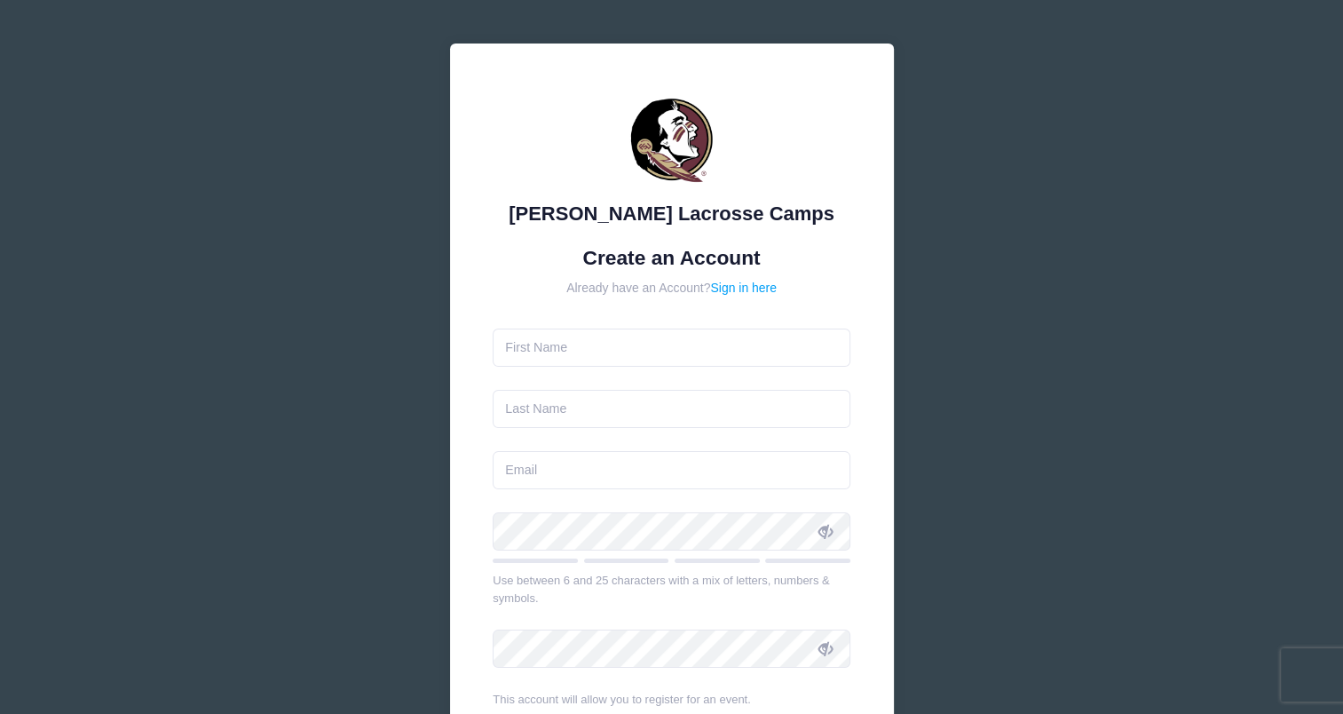
scroll to position [178, 0]
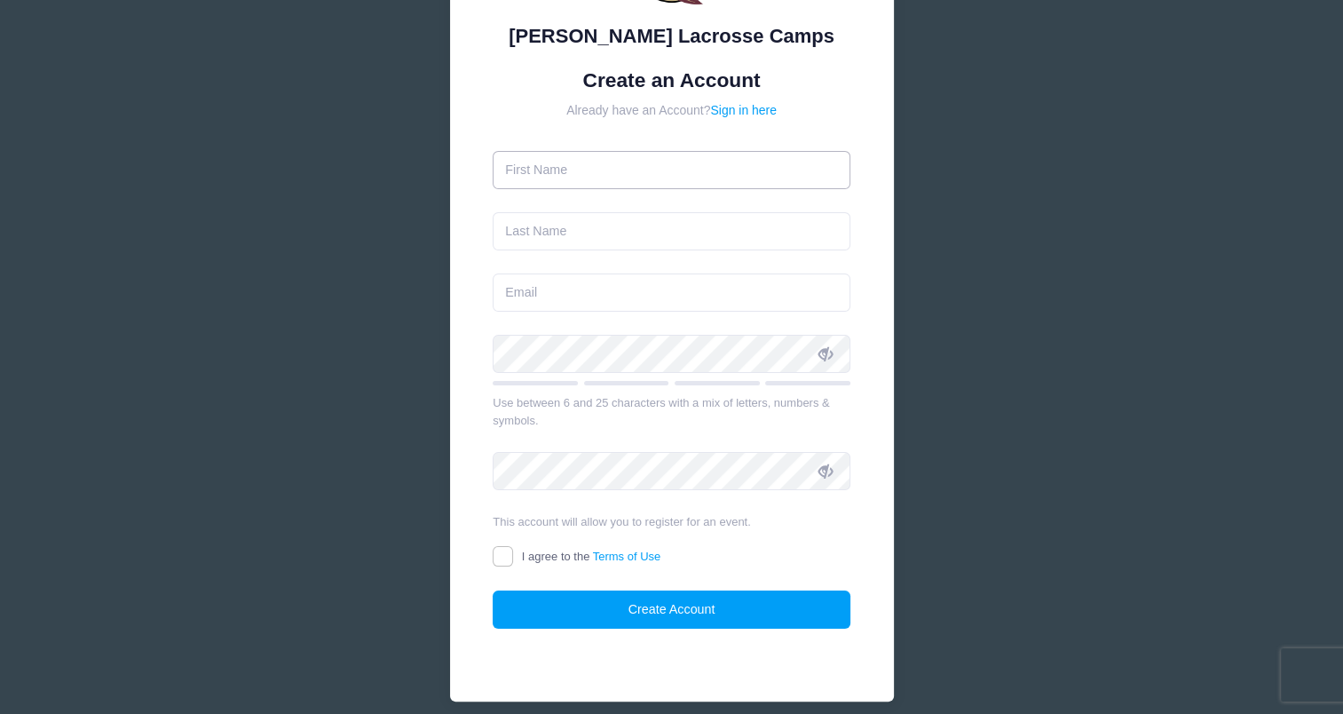
click at [560, 167] on input "text" at bounding box center [672, 170] width 358 height 38
type input "[PERSON_NAME]"
type input "[EMAIL_ADDRESS][DOMAIN_NAME]"
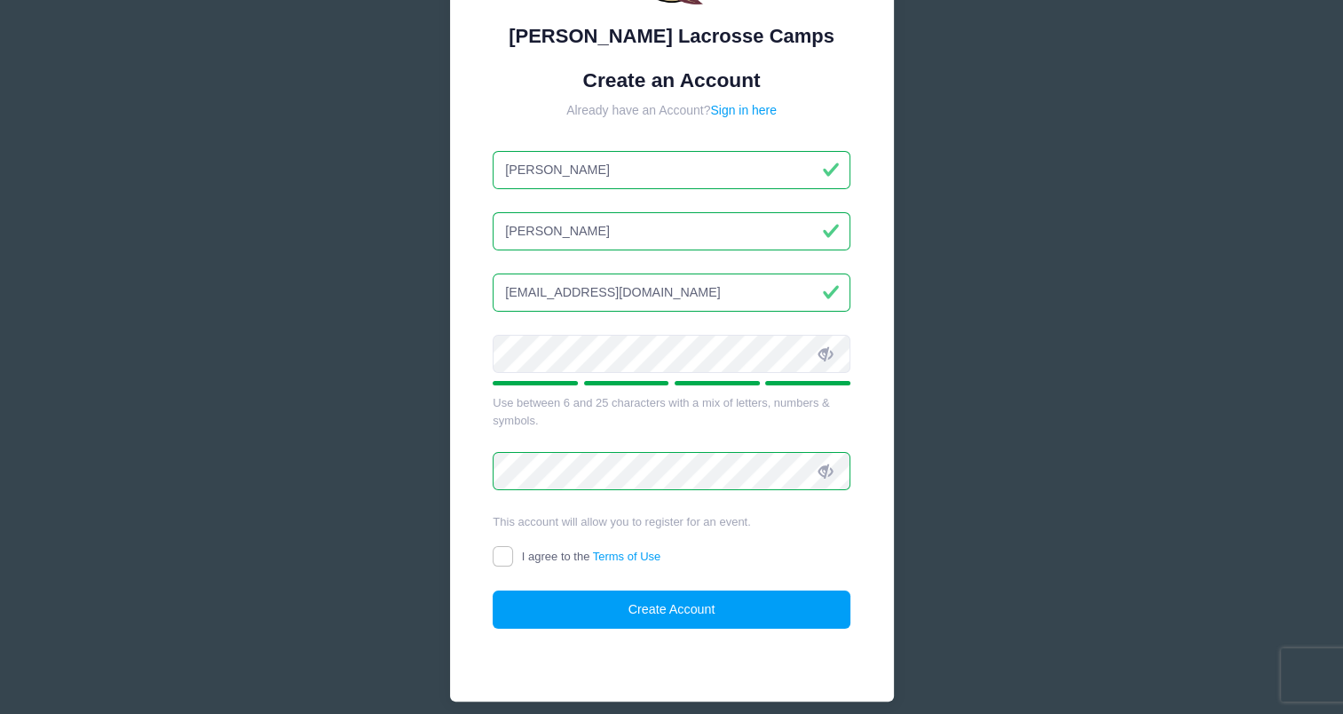
scroll to position [249, 0]
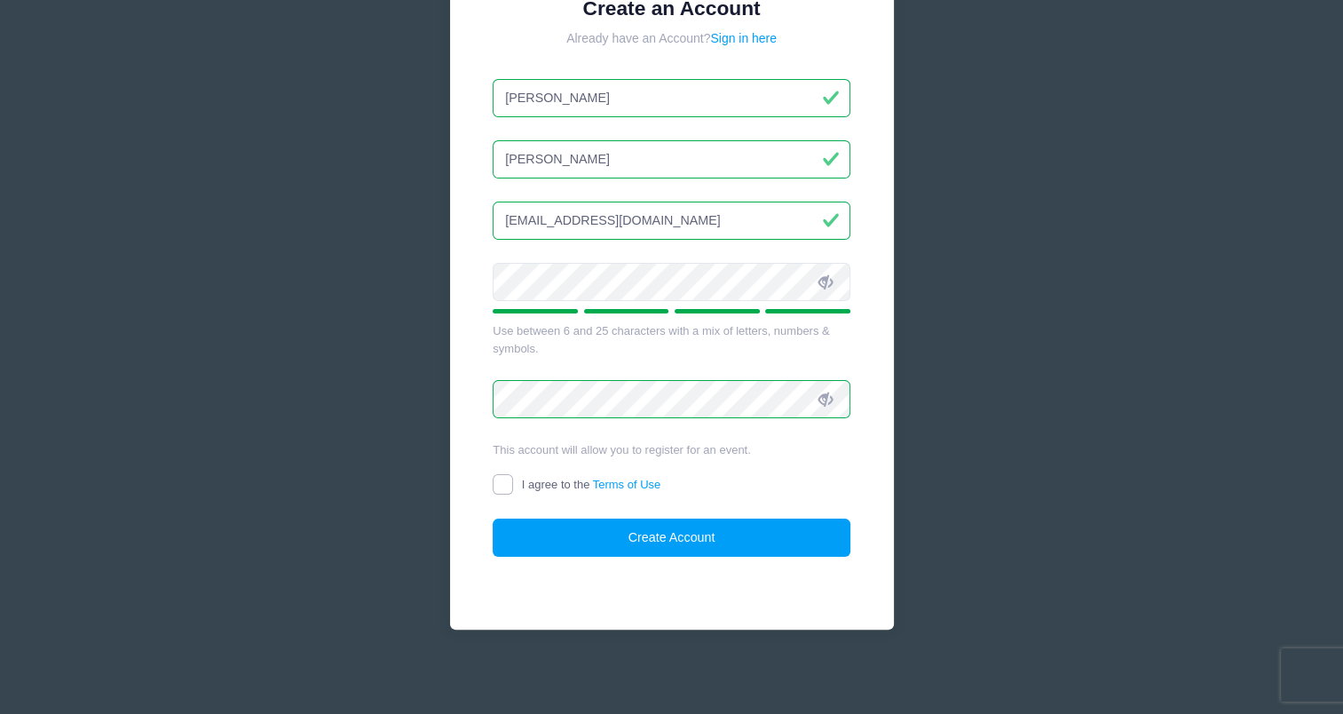
click at [502, 479] on input "I agree to the Terms of Use" at bounding box center [503, 484] width 20 height 20
checkbox input "true"
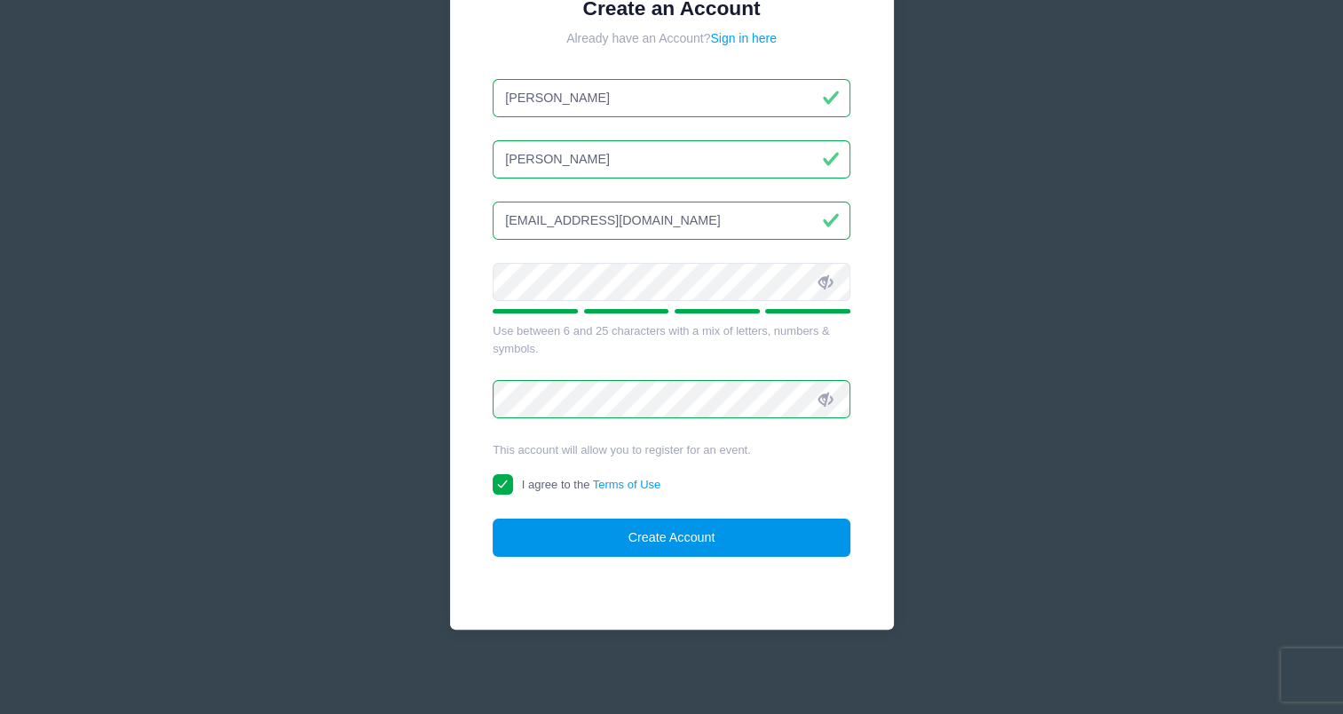
click at [698, 531] on button "Create Account" at bounding box center [672, 537] width 358 height 38
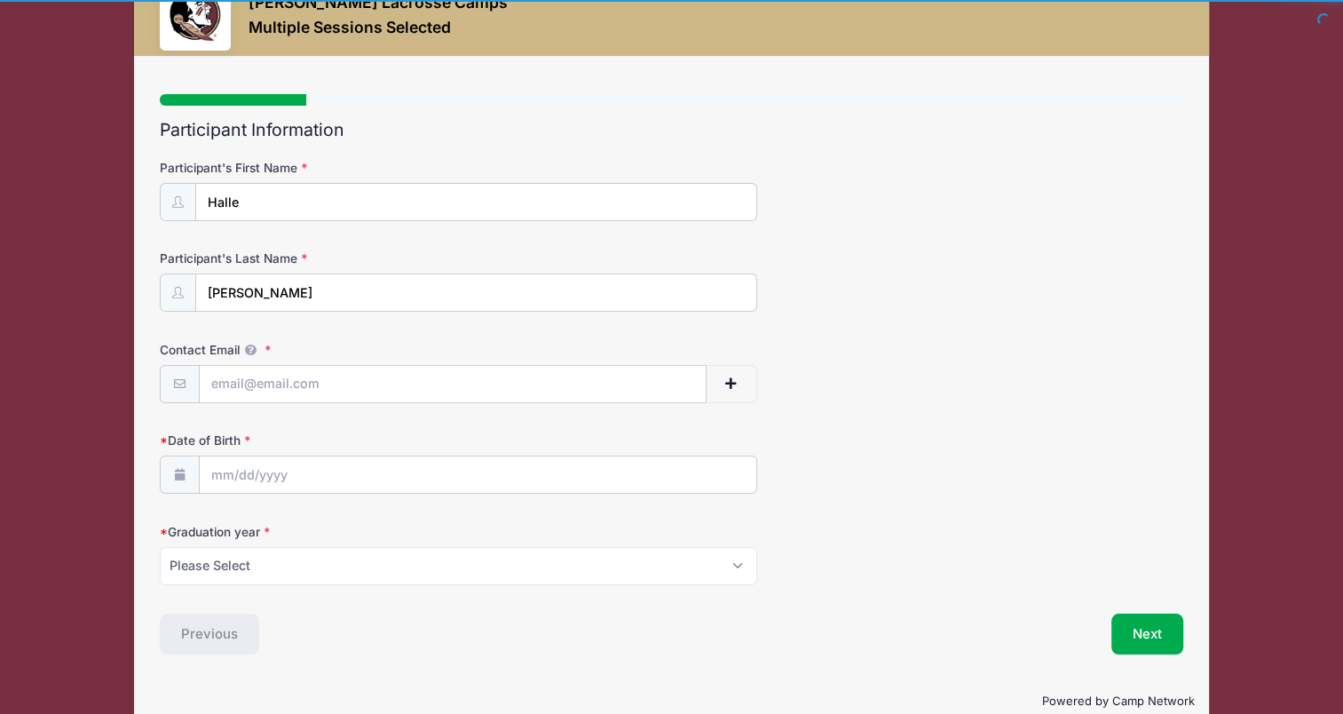
scroll to position [85, 0]
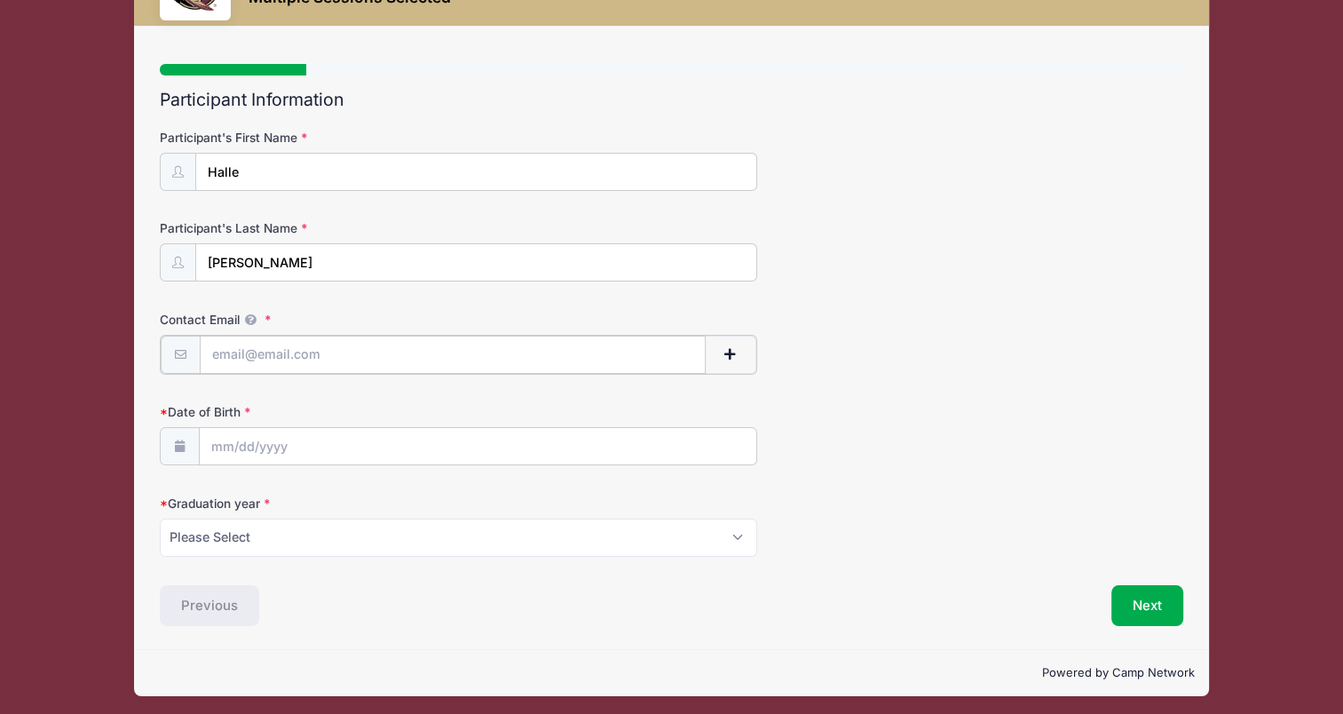
click at [235, 352] on input "Contact Email" at bounding box center [453, 355] width 506 height 38
type input "[EMAIL_ADDRESS][DOMAIN_NAME]"
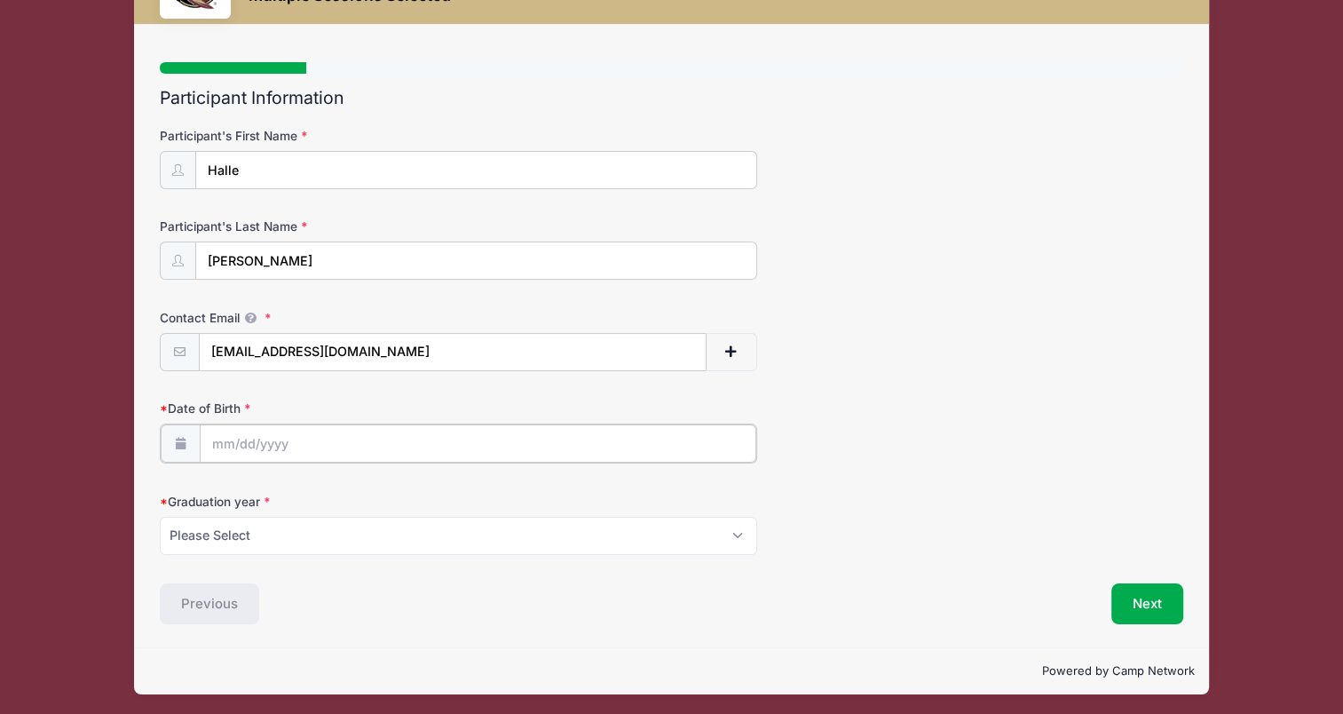
click at [251, 437] on input "Date of Birth" at bounding box center [478, 443] width 557 height 38
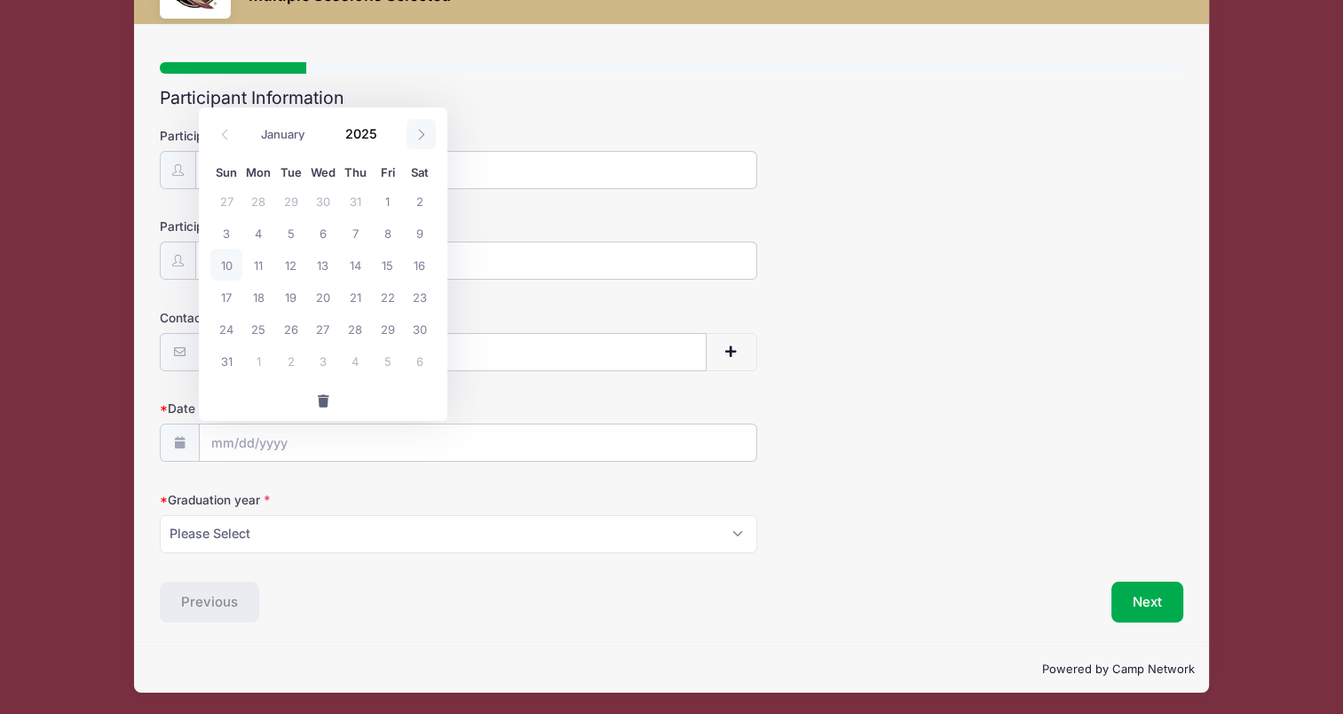
click at [429, 131] on span at bounding box center [421, 134] width 29 height 30
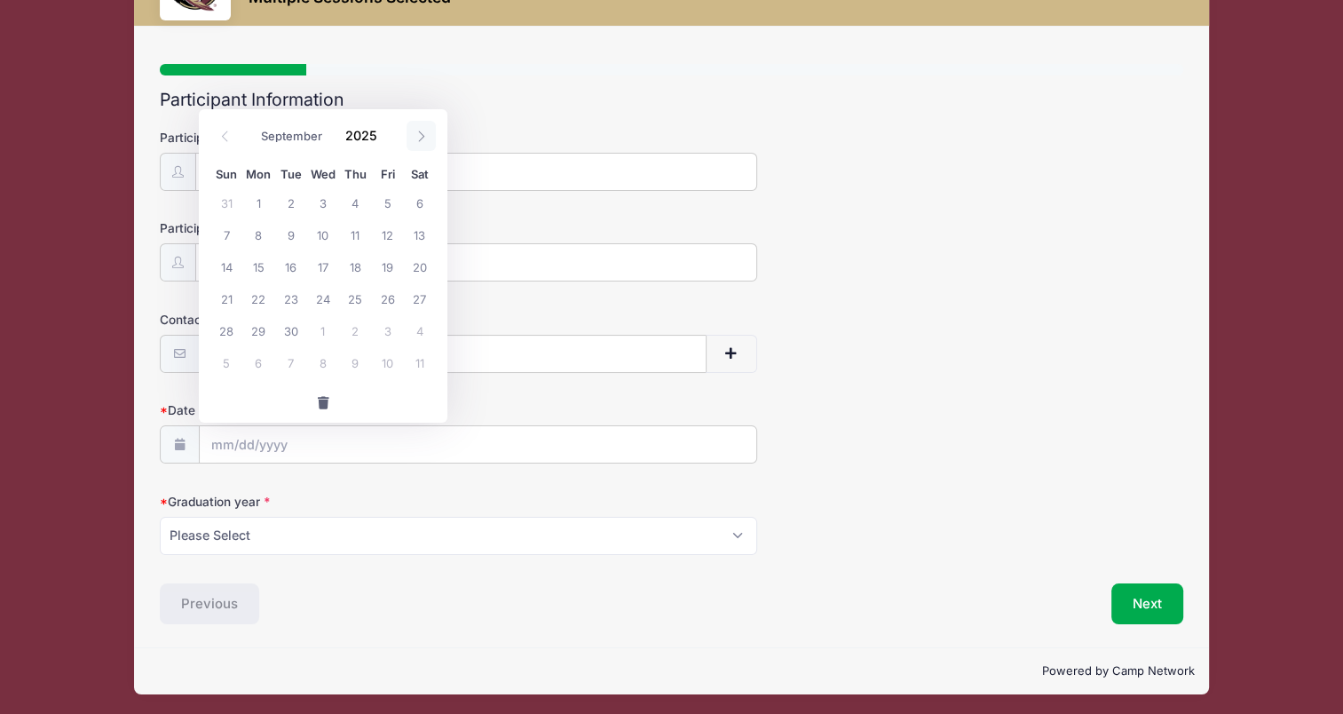
click at [426, 134] on icon at bounding box center [421, 137] width 12 height 12
select select "11"
click at [293, 265] on span "16" at bounding box center [291, 266] width 32 height 32
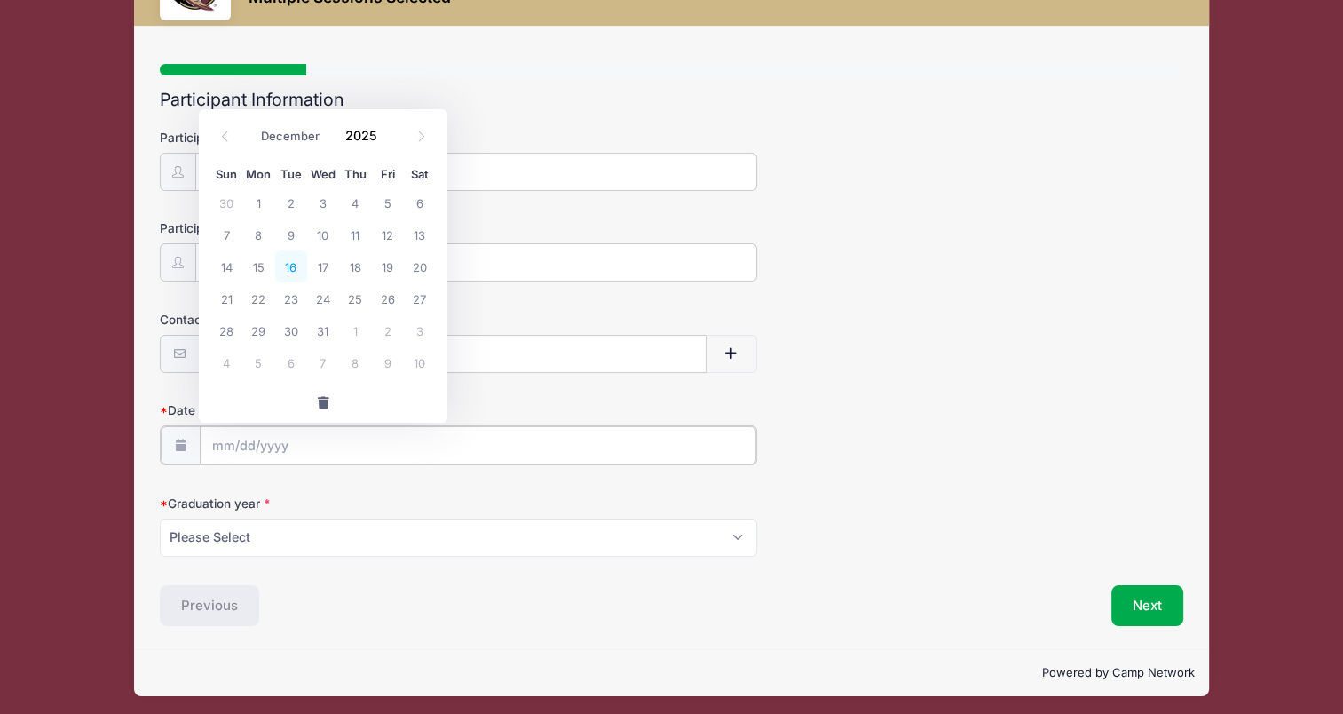
type input "12/16/2025"
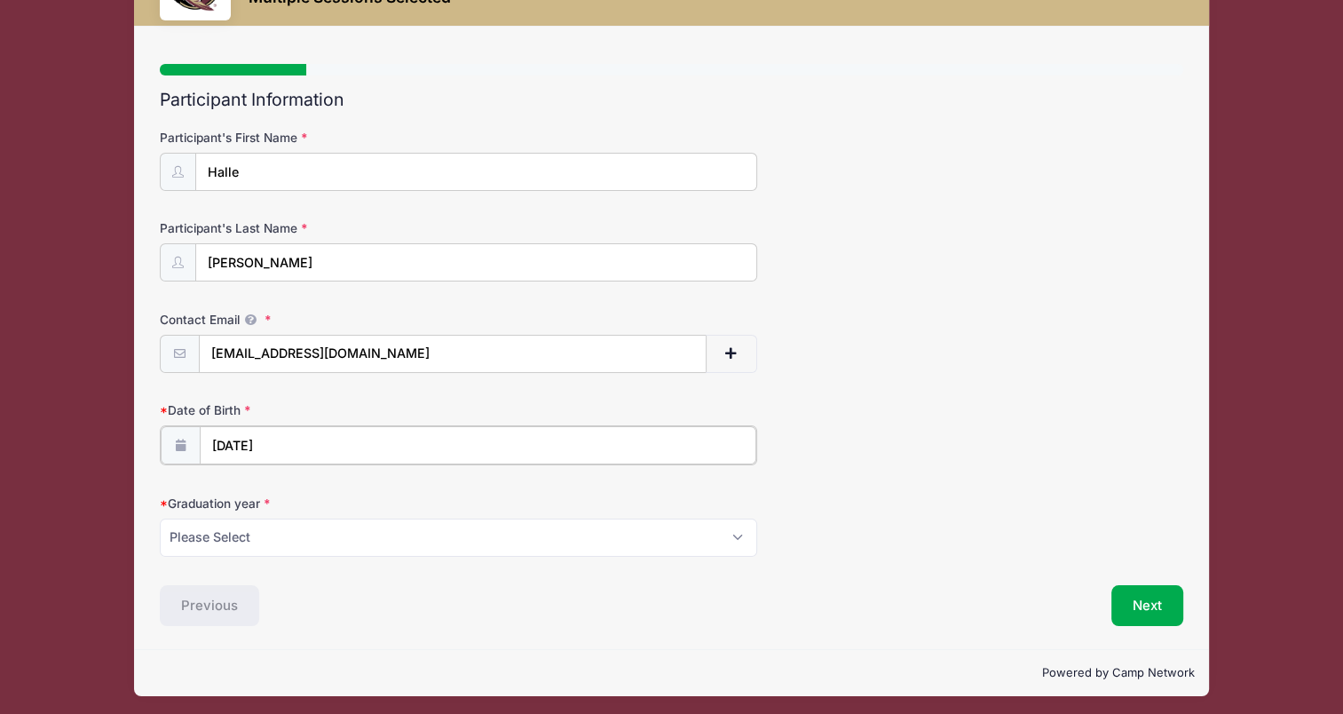
click at [295, 436] on input "12/16/2025" at bounding box center [478, 445] width 557 height 38
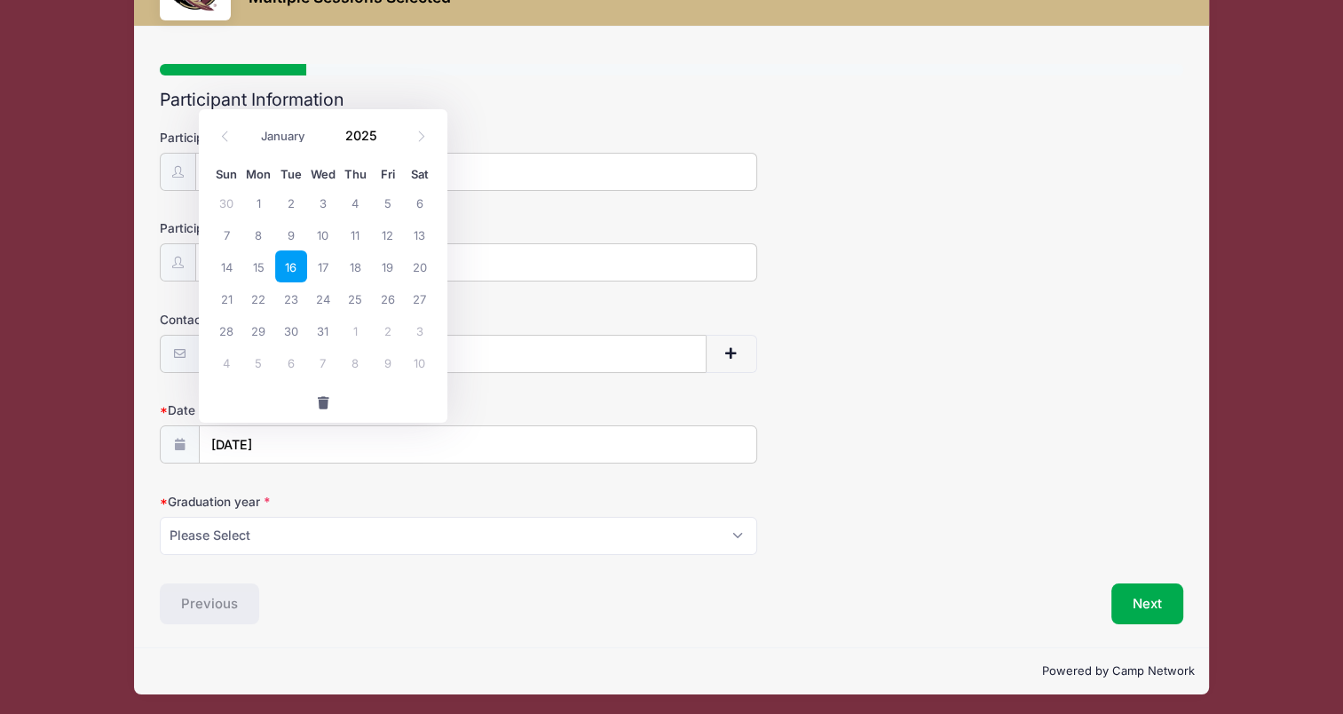
click at [384, 147] on div "January February March April May June July August September October November De…" at bounding box center [323, 135] width 226 height 41
click at [388, 138] on span at bounding box center [388, 141] width 12 height 13
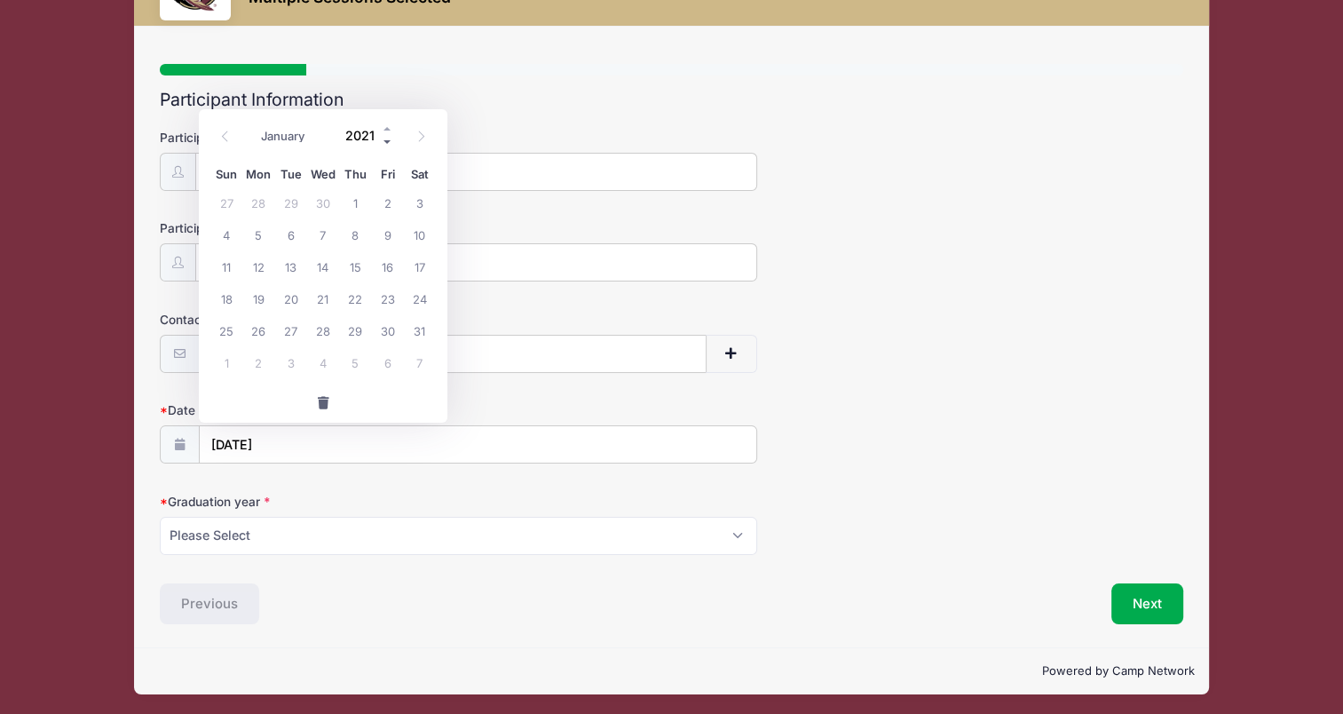
click at [388, 138] on span at bounding box center [388, 141] width 12 height 13
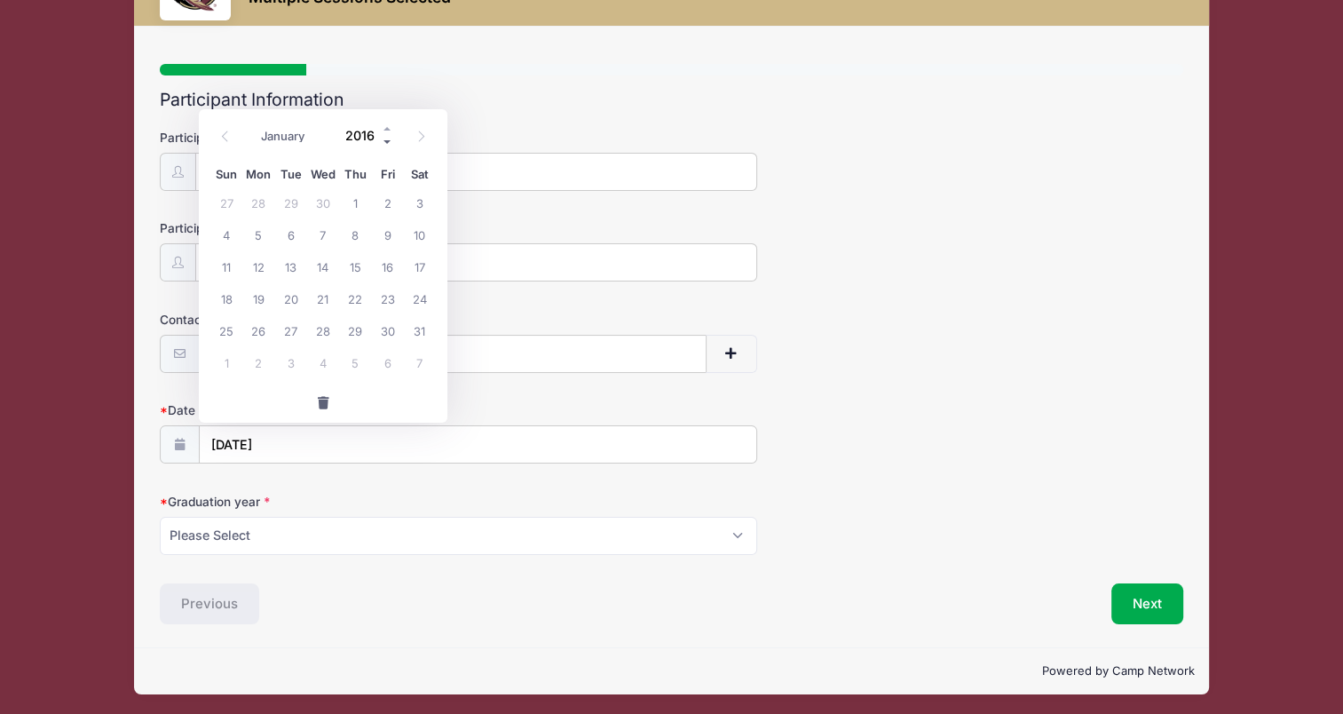
click at [388, 138] on span at bounding box center [388, 141] width 12 height 13
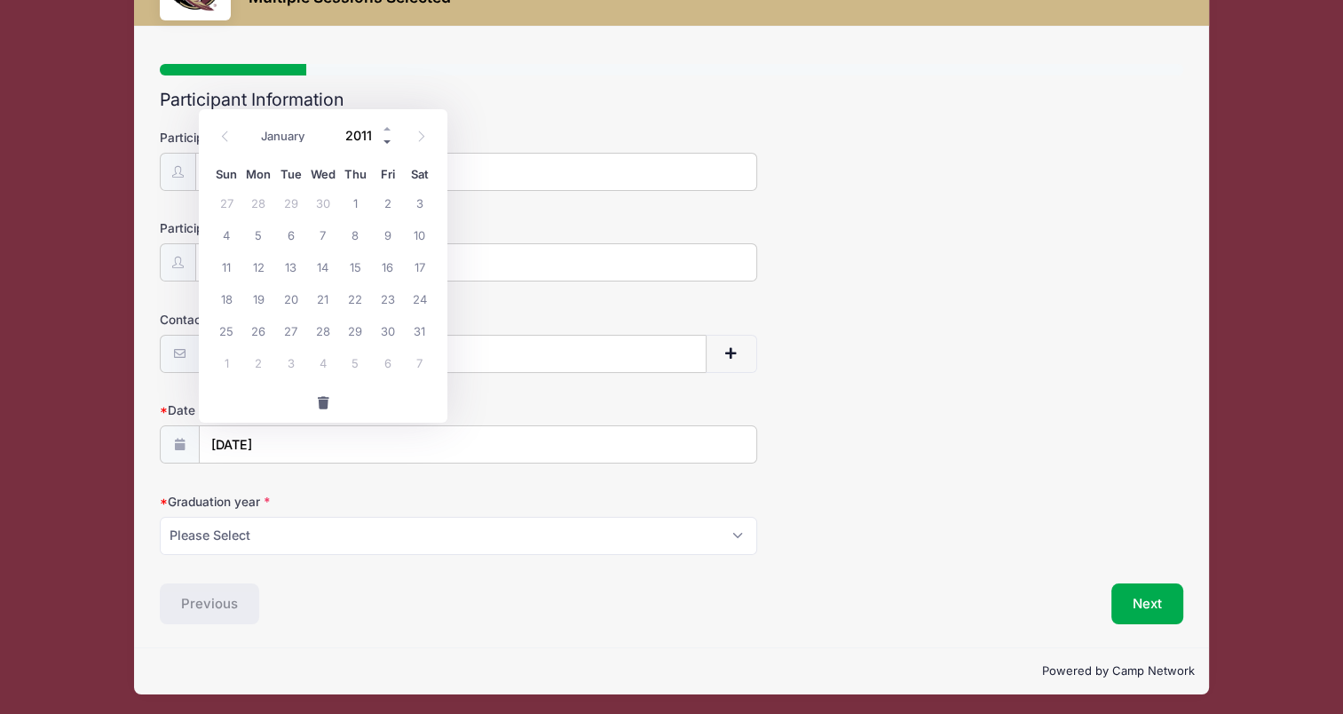
click at [388, 138] on span at bounding box center [388, 141] width 12 height 13
click at [386, 129] on span at bounding box center [388, 128] width 12 height 13
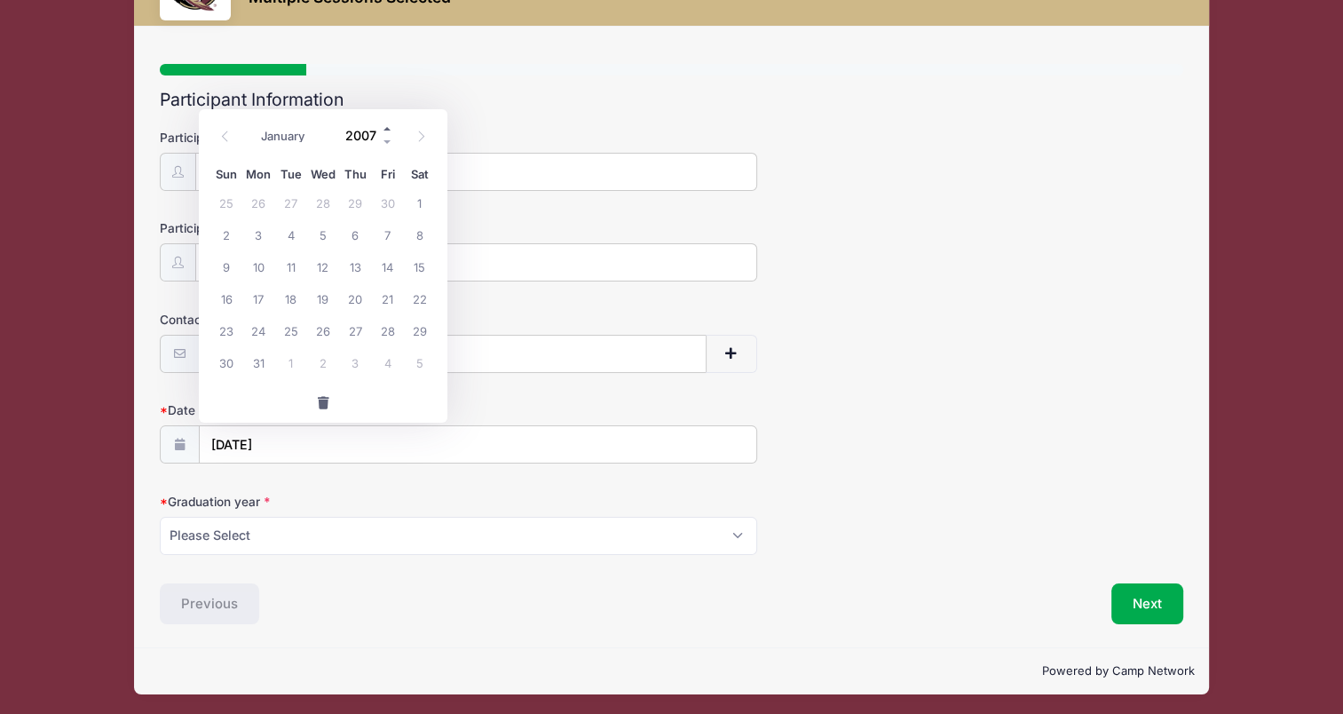
type input "2008"
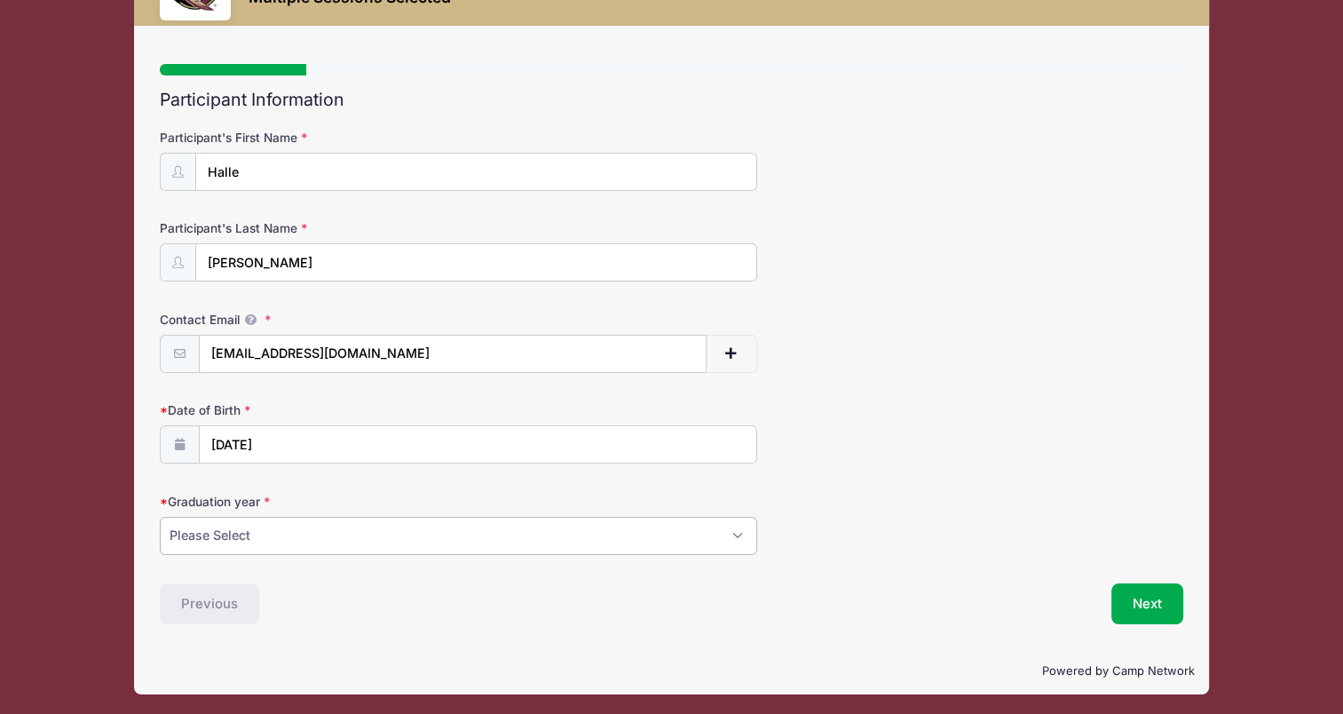
click at [311, 531] on select "Please Select 2027 2028 2029" at bounding box center [458, 536] width 597 height 38
select select "2027"
click at [160, 517] on select "Please Select 2027 2028 2029" at bounding box center [458, 536] width 597 height 38
click at [818, 583] on div "Next" at bounding box center [931, 603] width 520 height 41
click at [1158, 597] on button "Next" at bounding box center [1148, 603] width 72 height 41
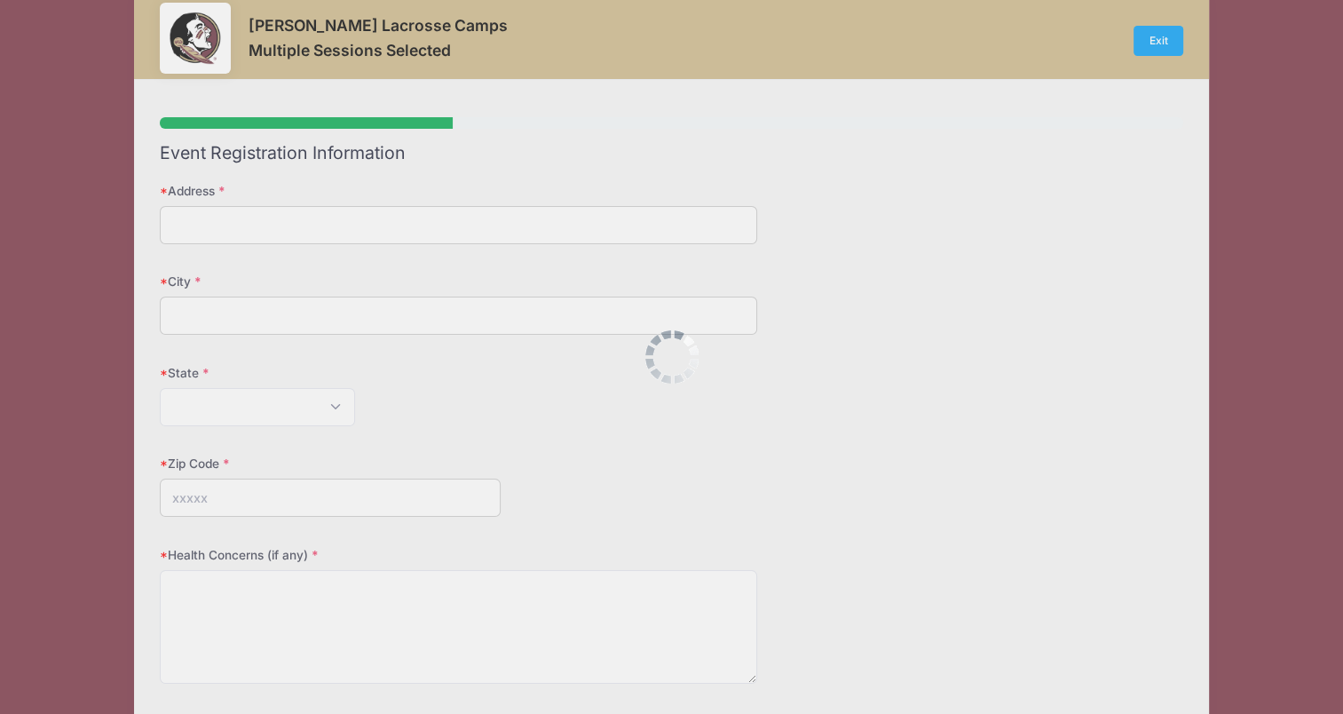
scroll to position [0, 0]
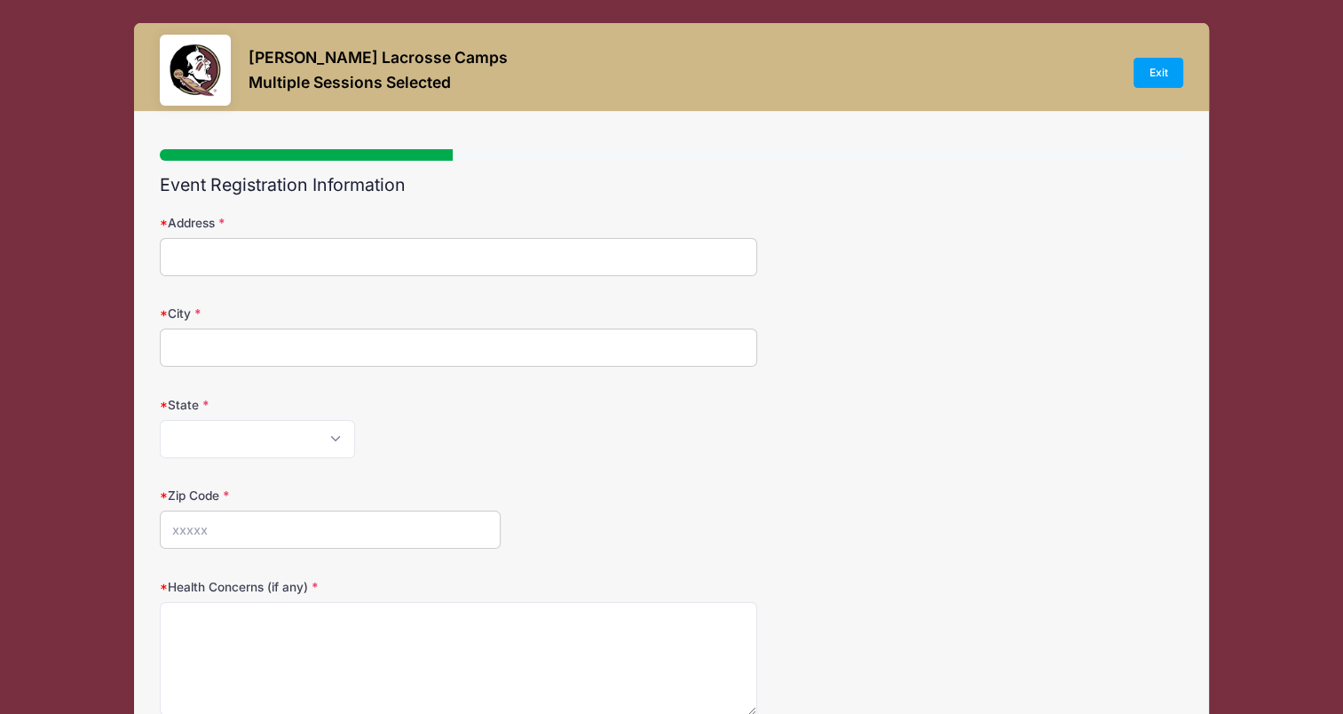
click at [277, 256] on input "Address" at bounding box center [458, 257] width 597 height 38
type input "7926 Cumberland Place"
type input "Wilmington"
select select "NC"
type input "28411"
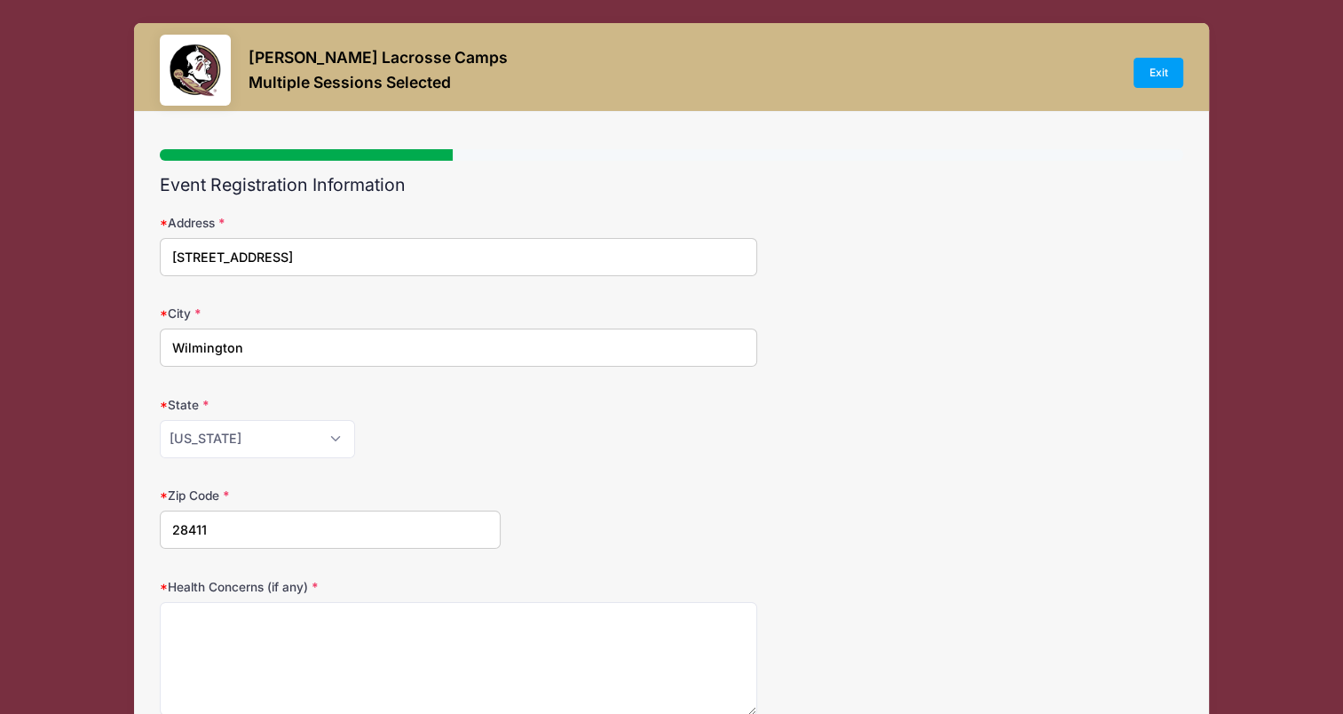
click at [540, 415] on div "State Alabama Alaska American Samoa Arizona Arkansas Armed Forces Africa Armed …" at bounding box center [671, 427] width 1023 height 62
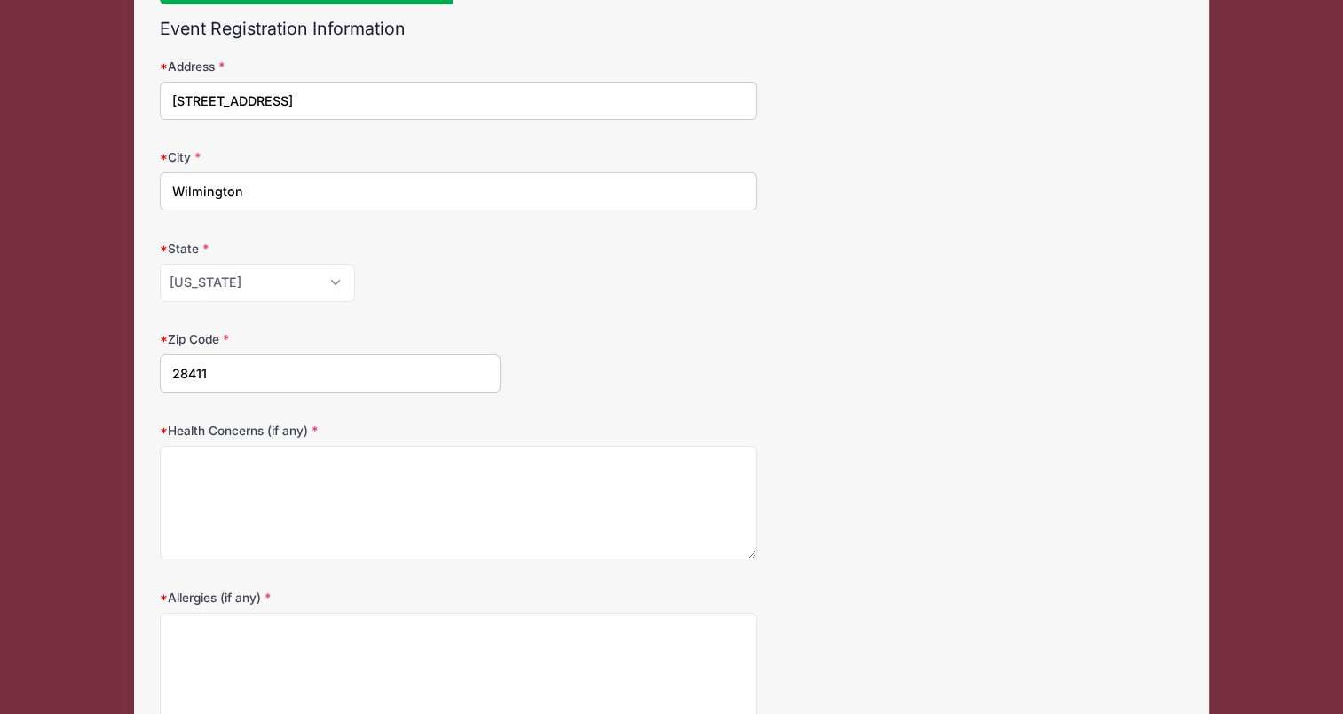
scroll to position [178, 0]
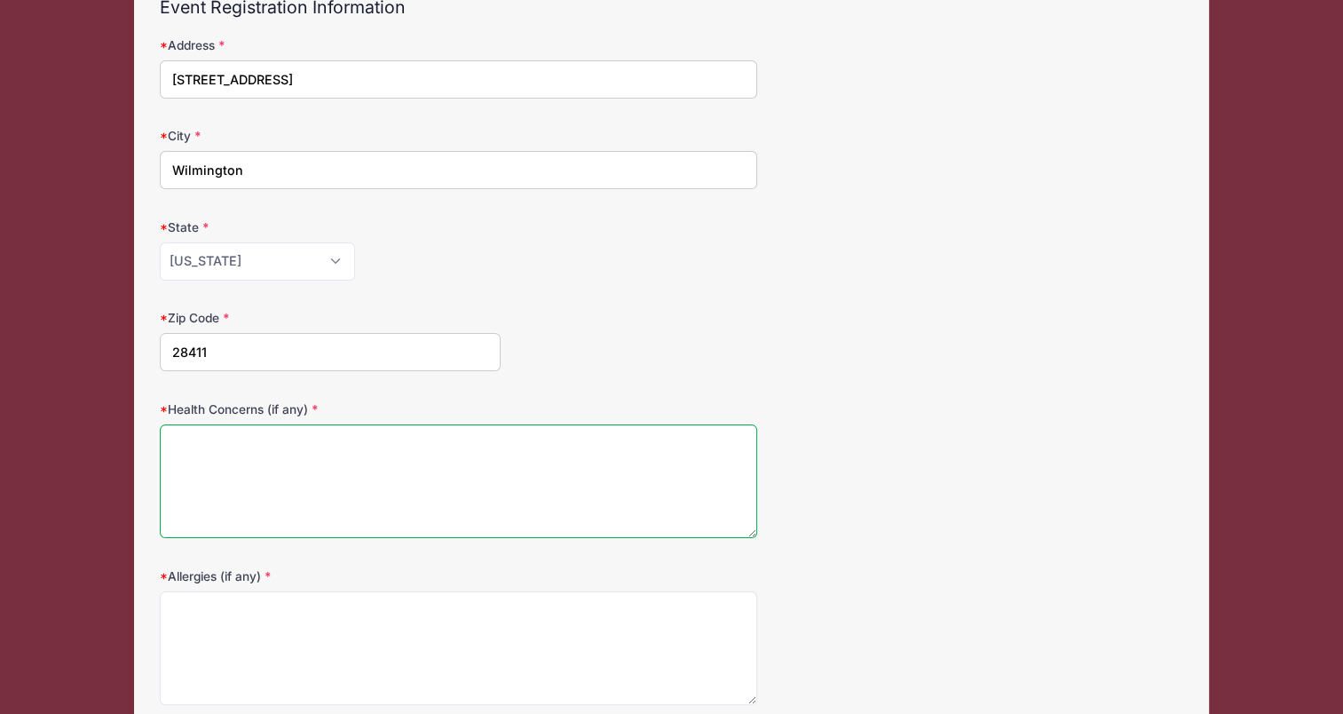
click at [343, 441] on textarea "Health Concerns (if any)" at bounding box center [458, 481] width 597 height 115
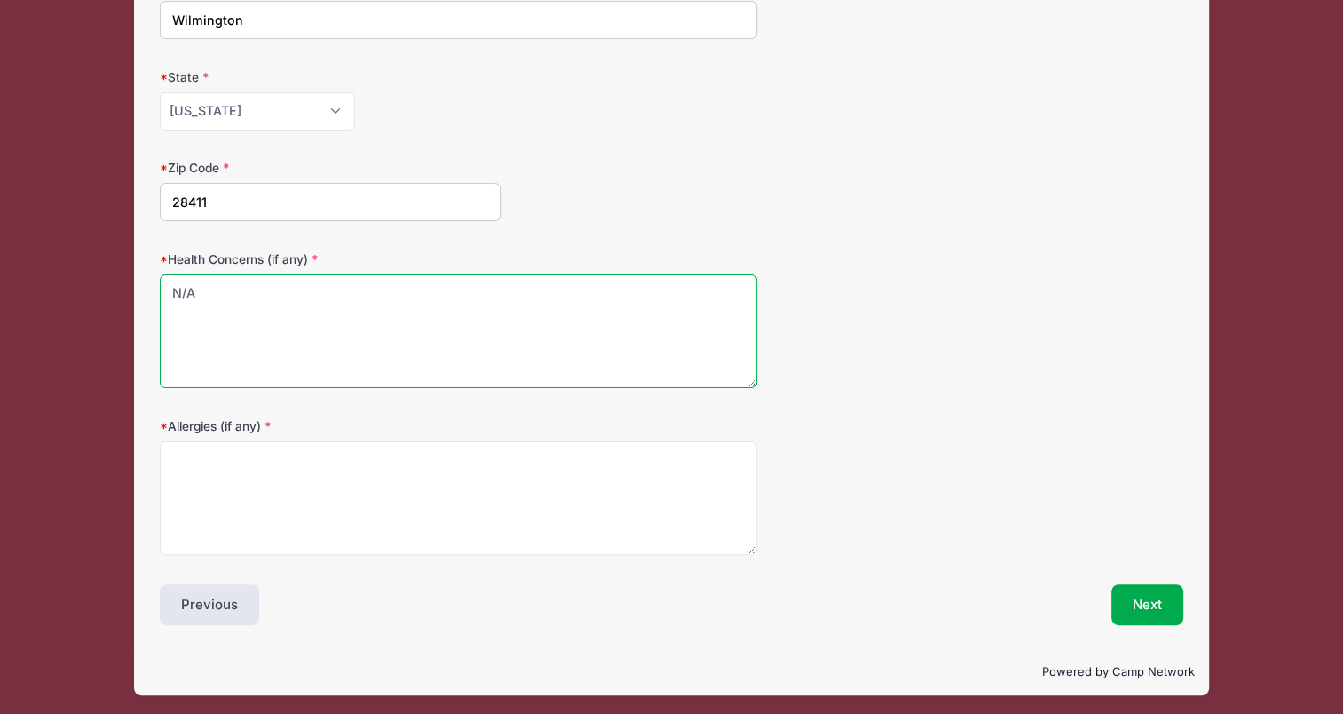
scroll to position [328, 0]
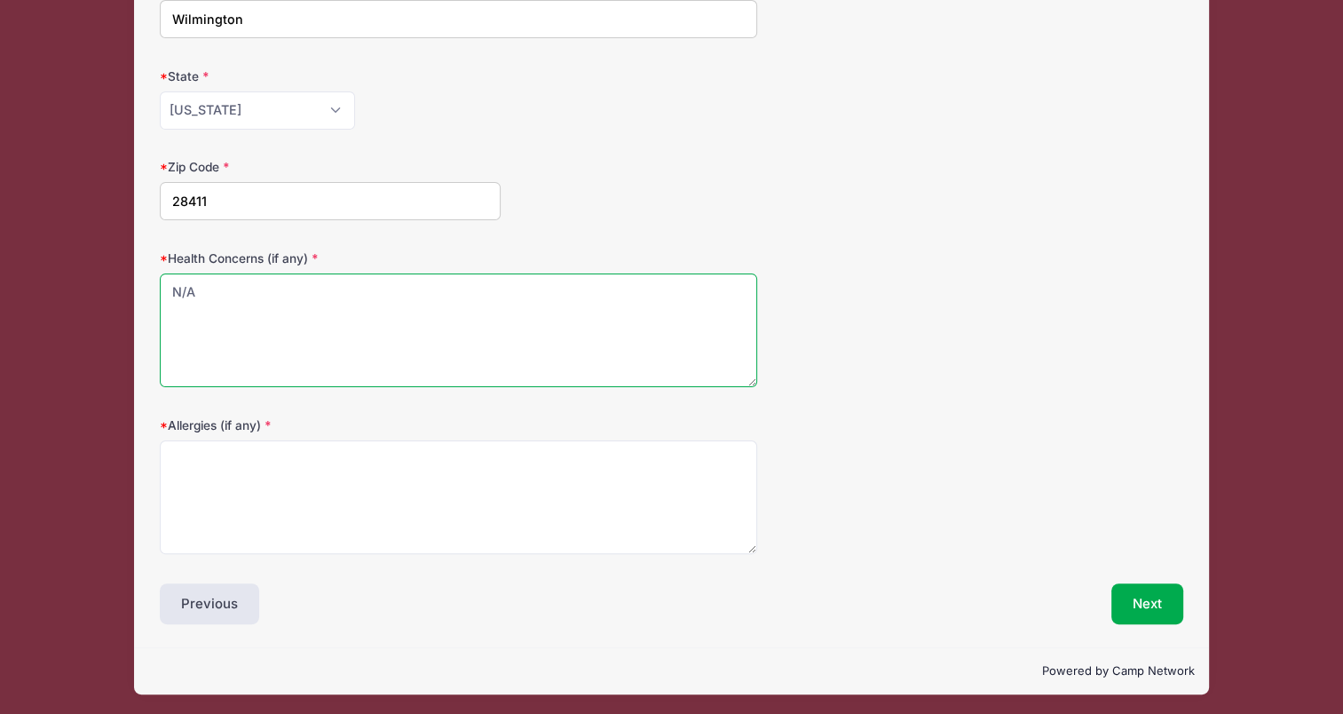
type textarea "N/A"
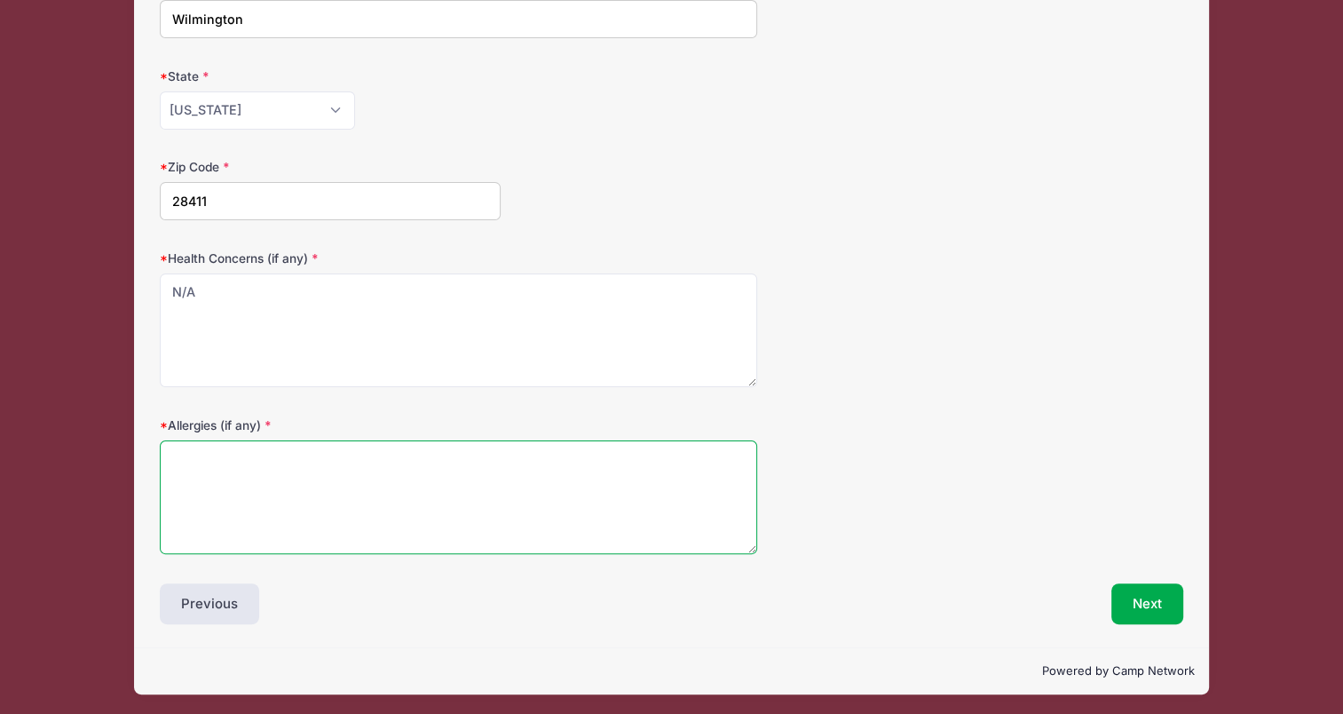
click at [341, 483] on textarea "Allergies (if any)" at bounding box center [458, 497] width 597 height 115
type textarea "n"
type textarea "N/A"
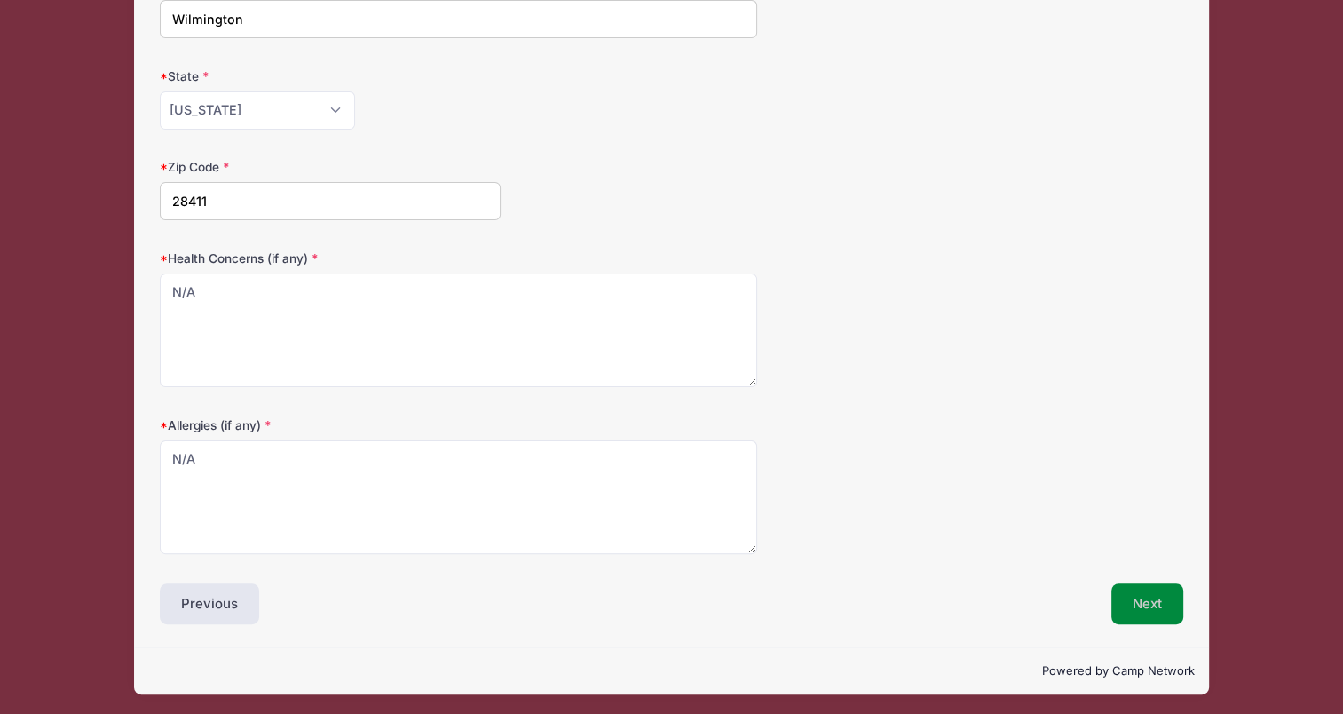
click at [1161, 597] on button "Next" at bounding box center [1148, 603] width 72 height 41
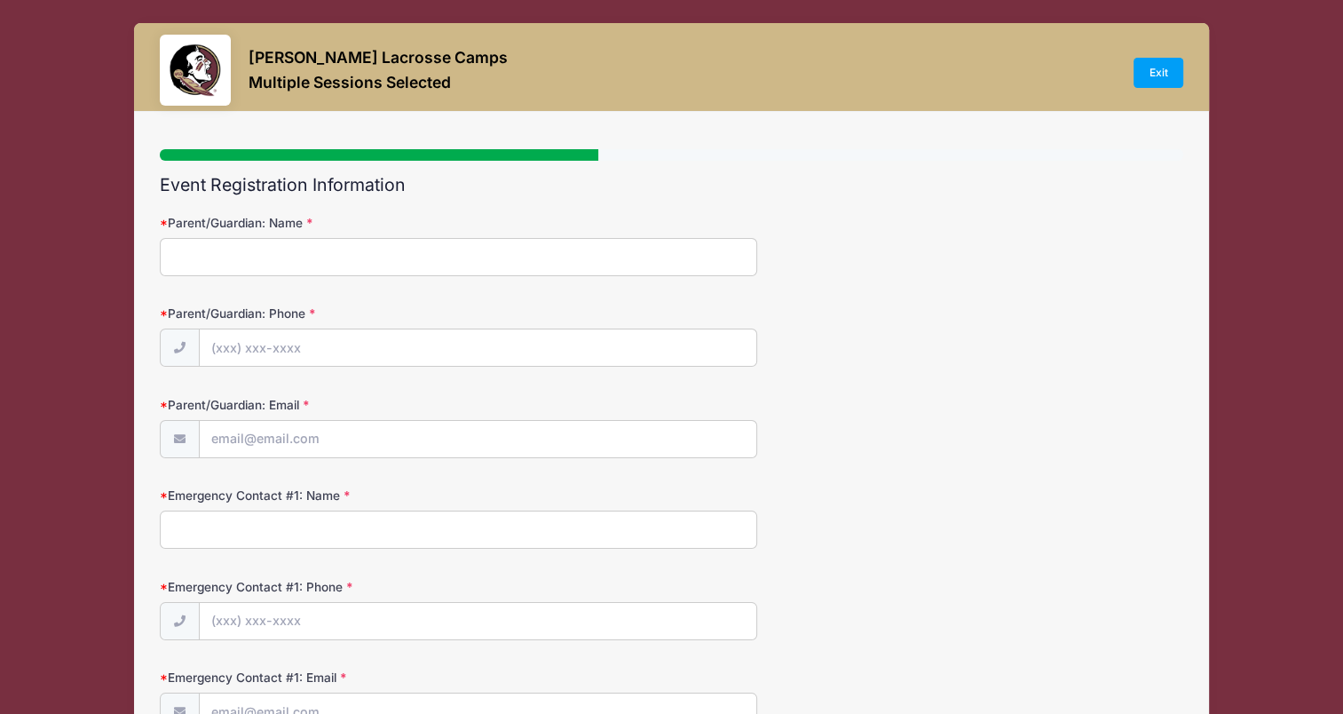
scroll to position [0, 0]
click at [249, 266] on input "Parent/Guardian: Name" at bounding box center [458, 257] width 597 height 38
type input "Stephanie Dickerson"
type input "(919) 302-4070"
type input "[EMAIL_ADDRESS][DOMAIN_NAME]"
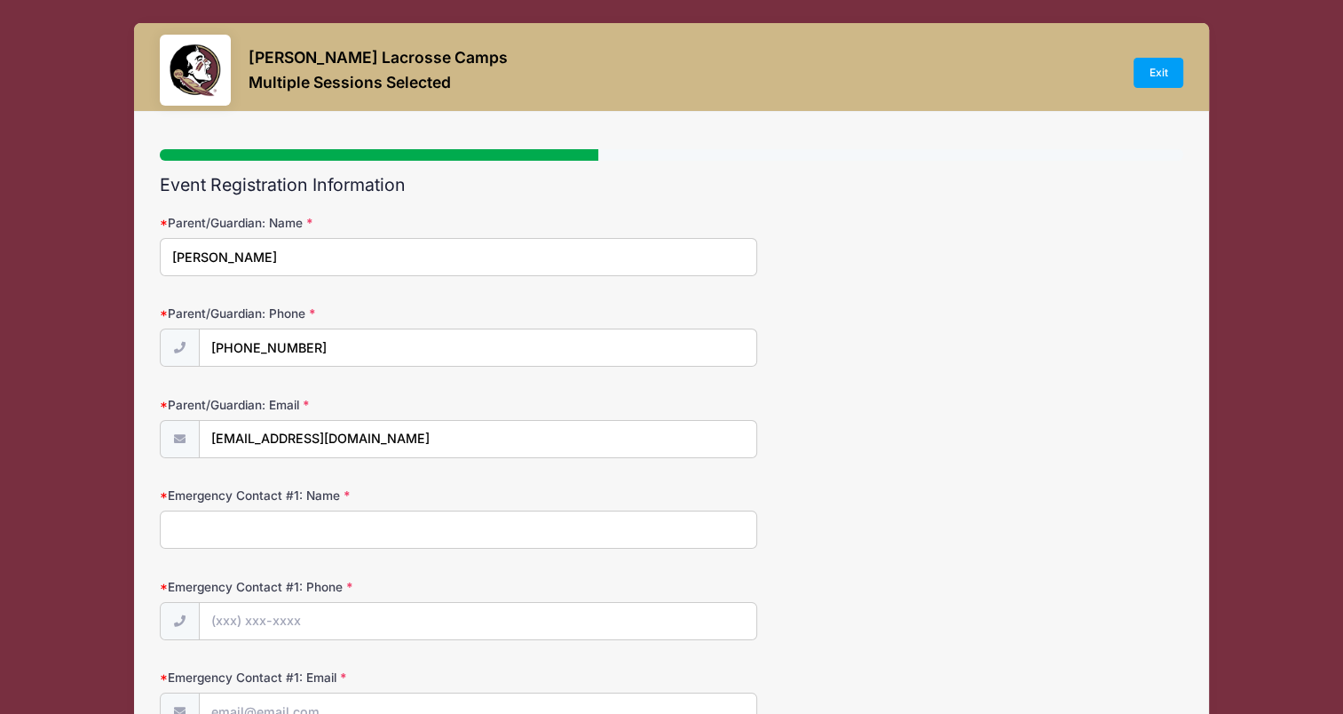
click at [270, 531] on input "Emergency Contact #1: Name" at bounding box center [458, 529] width 597 height 38
type input "Stephanie Dickerson"
click at [298, 629] on input "Emergency Contact #1: Phone" at bounding box center [478, 622] width 557 height 38
click at [298, 621] on input "Emergency Contact #1: Phone" at bounding box center [478, 622] width 557 height 38
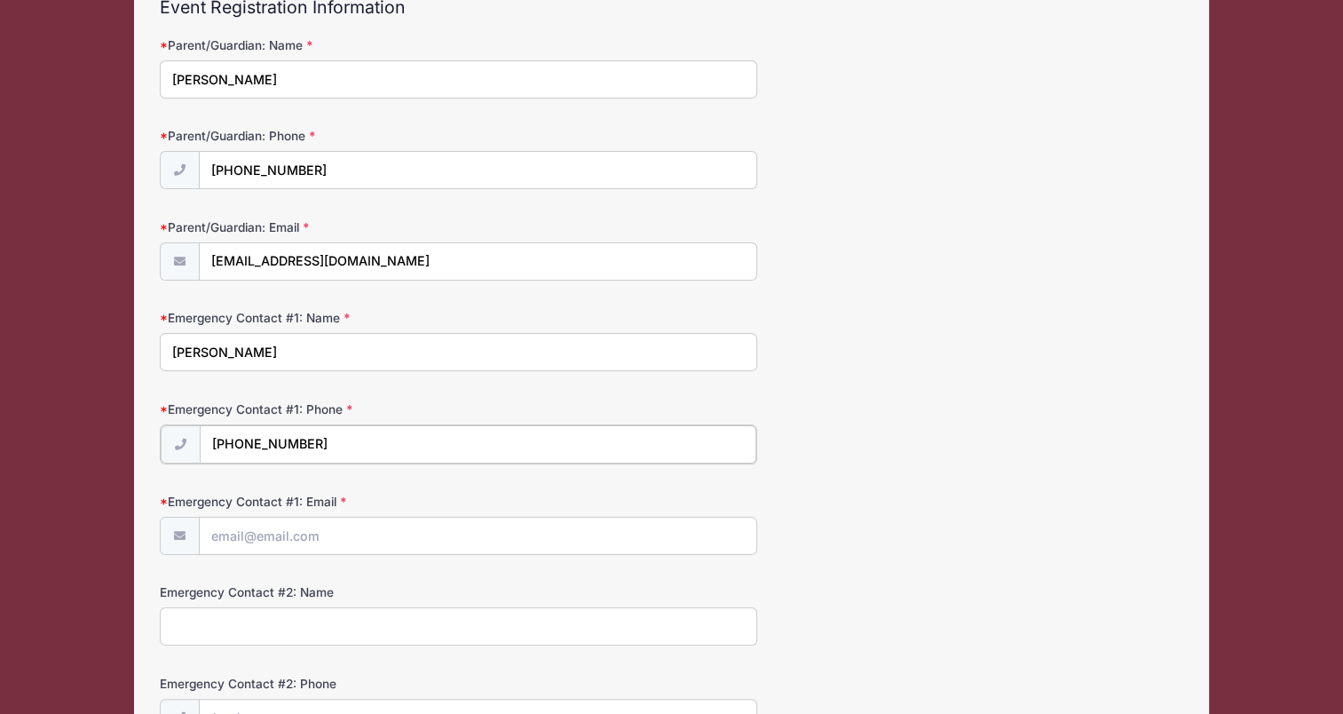
type input "(919) 302-4070"
click at [308, 533] on input "Emergency Contact #1: Email" at bounding box center [478, 535] width 557 height 38
type input "[EMAIL_ADDRESS][DOMAIN_NAME]"
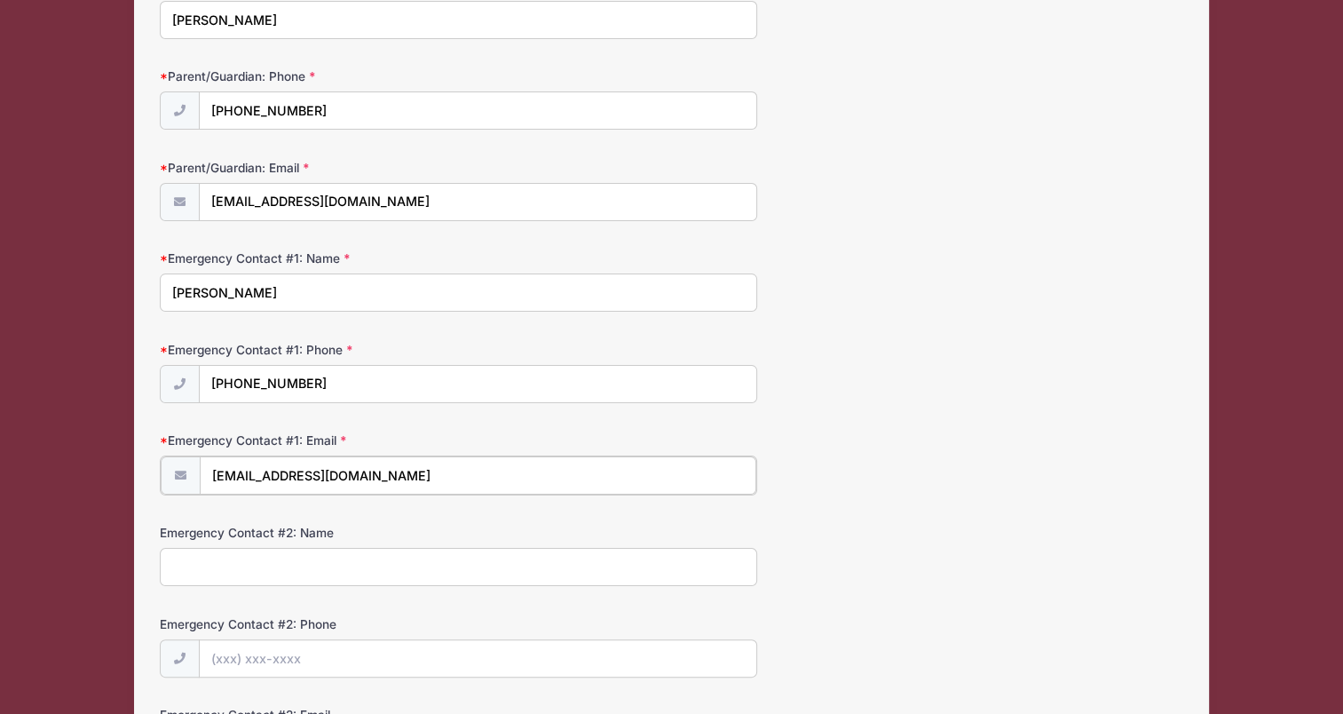
scroll to position [355, 0]
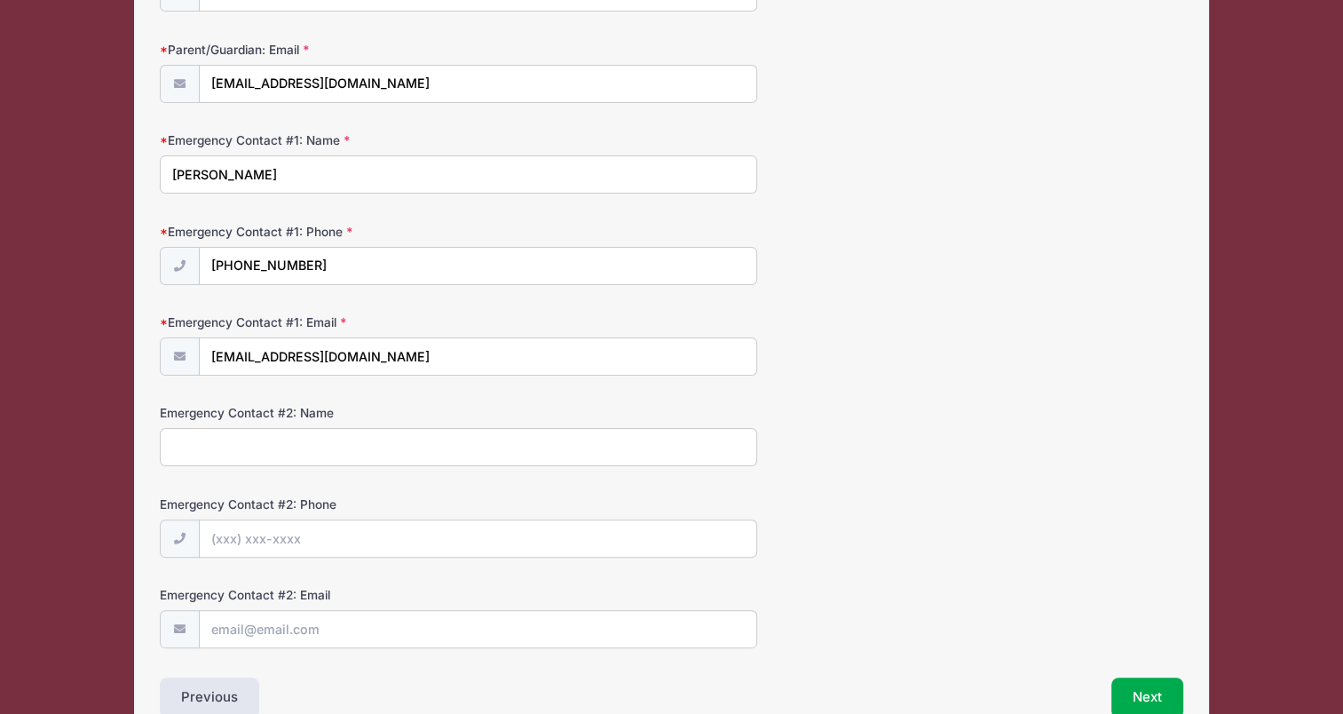
click at [264, 439] on input "Emergency Contact #2: Name" at bounding box center [458, 447] width 597 height 38
type input "Patrick Dickerson"
click at [255, 544] on input "Emergency Contact #2: Phone" at bounding box center [478, 539] width 557 height 38
type input "(910) 620-4700"
click at [440, 637] on input "Emergency Contact #2: Email" at bounding box center [478, 630] width 557 height 38
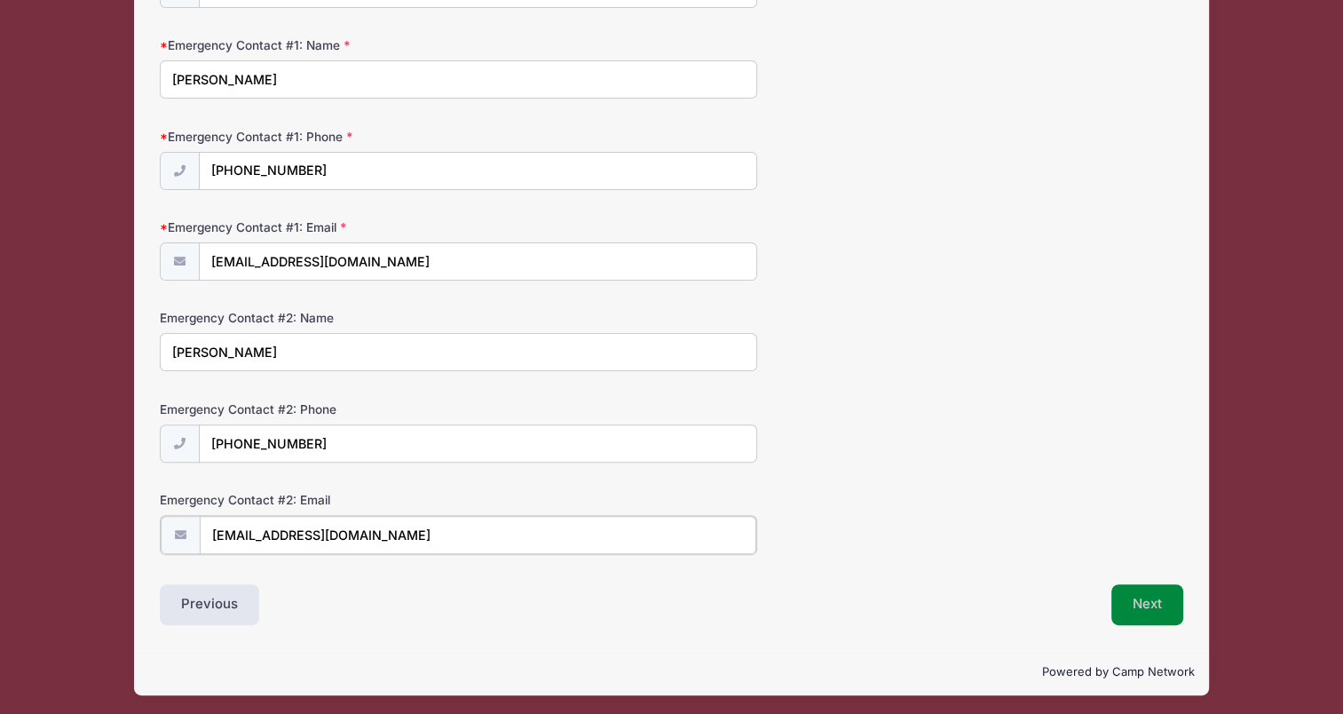
type input "patd0329@gmail.com"
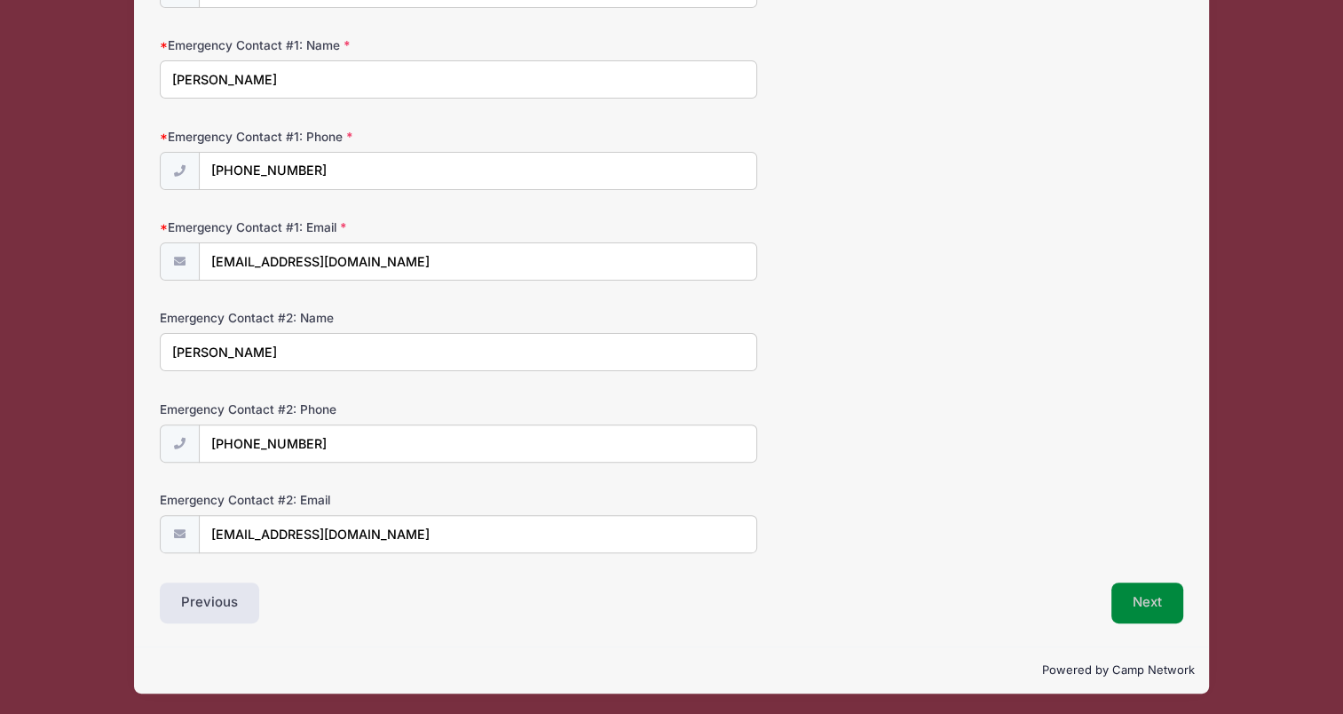
scroll to position [448, 0]
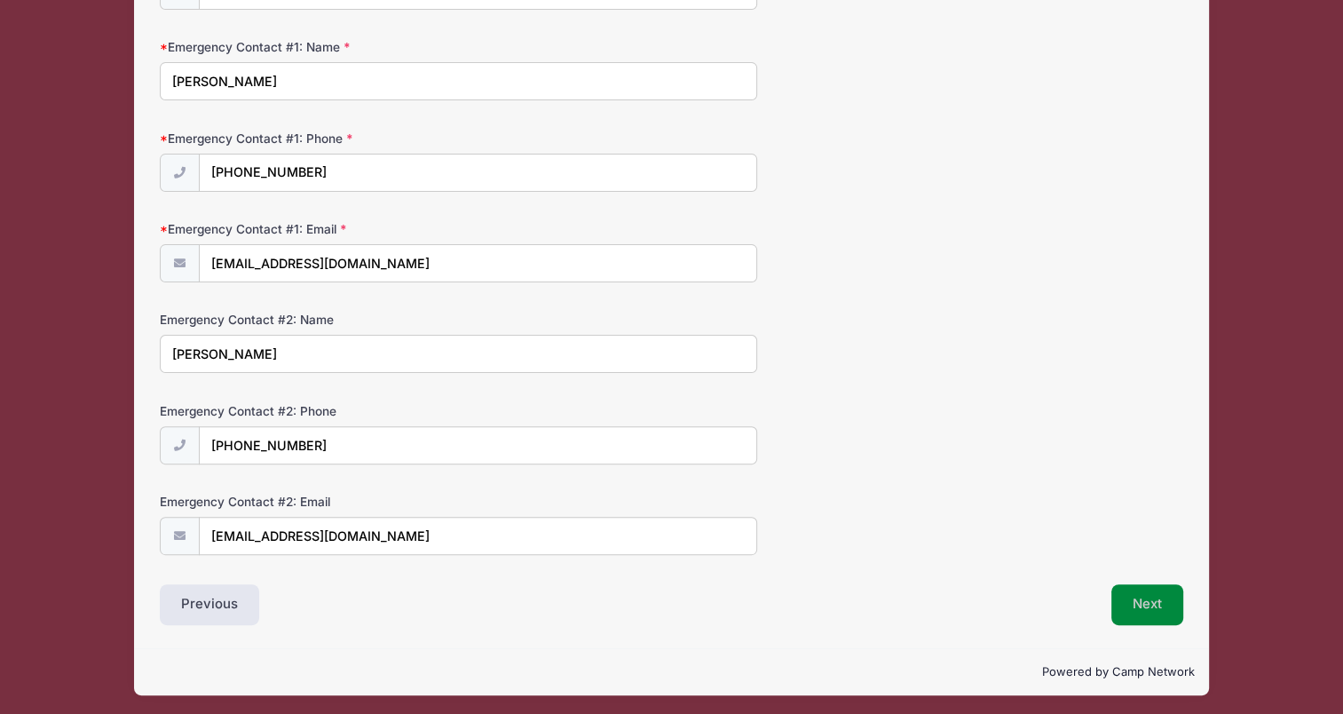
click at [1143, 591] on button "Next" at bounding box center [1148, 604] width 72 height 41
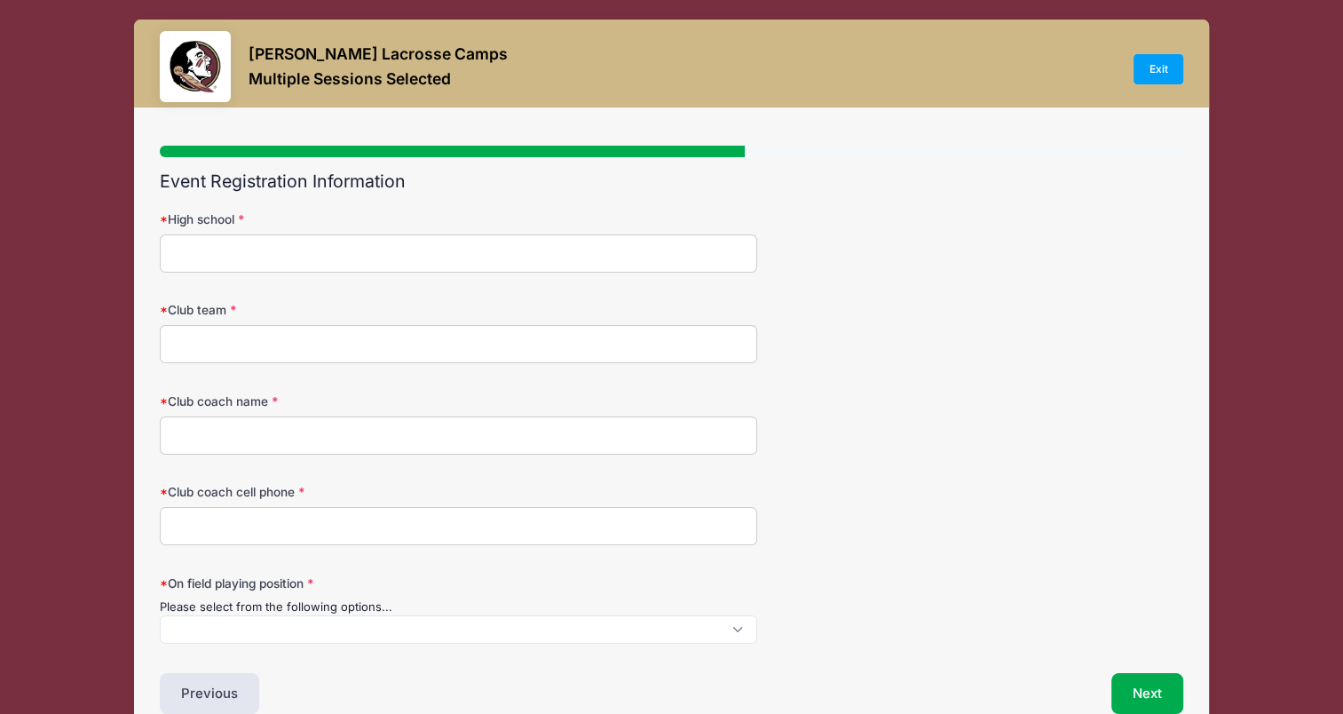
scroll to position [0, 0]
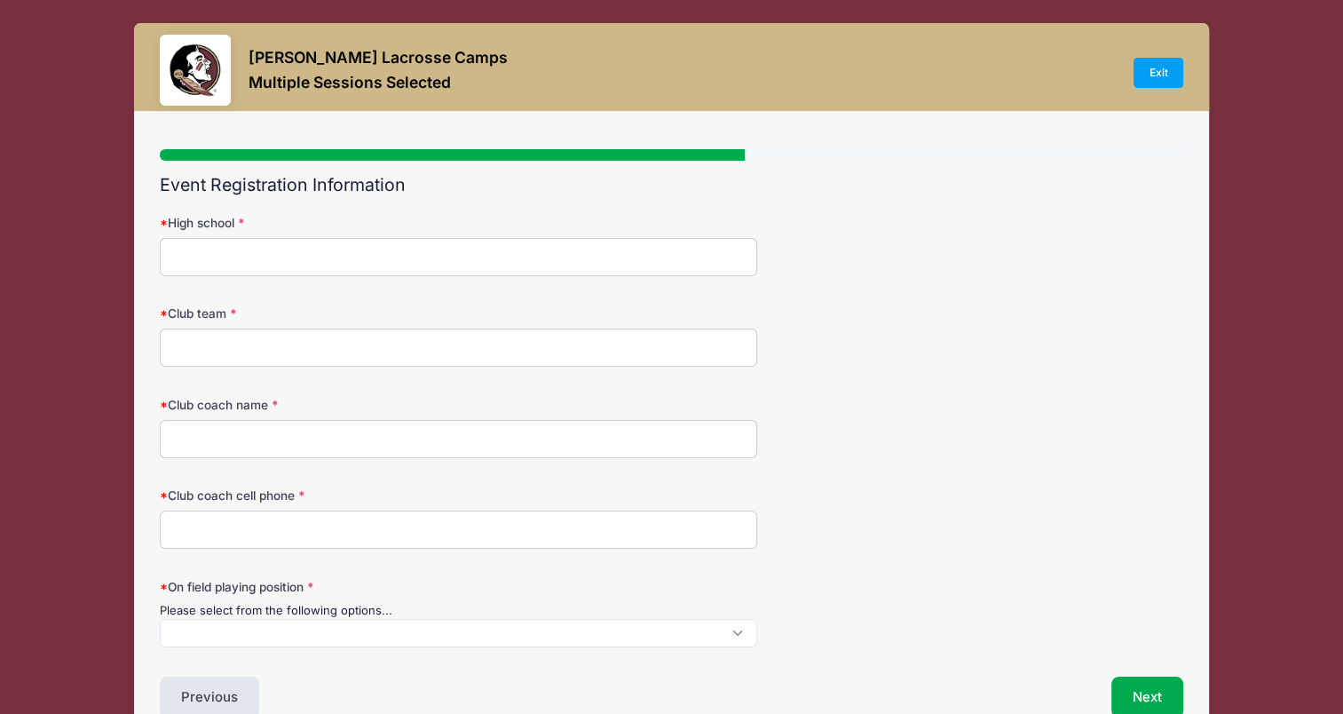
click at [354, 249] on input "High school" at bounding box center [458, 257] width 597 height 38
click at [415, 336] on input "Club team" at bounding box center [458, 347] width 597 height 38
click at [637, 270] on input "Laney High School (Moving in Sept. and the new school will be Wakefield" at bounding box center [458, 257] width 597 height 38
type input "Laney High School (Moving in Sept. and the new school will be Wakefield)"
click at [321, 341] on input "Club team" at bounding box center [458, 347] width 597 height 38
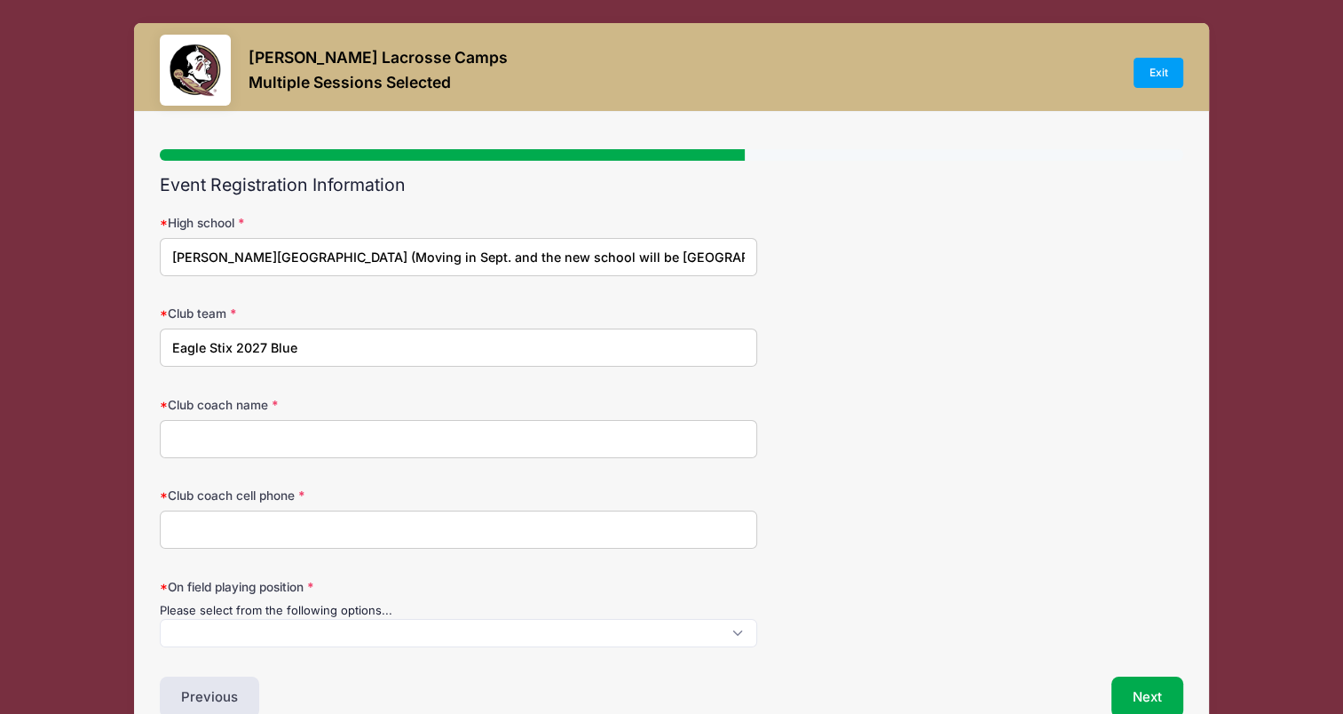
type input "Eagle Stix 2027 Blue"
type input "Erin Dugnan"
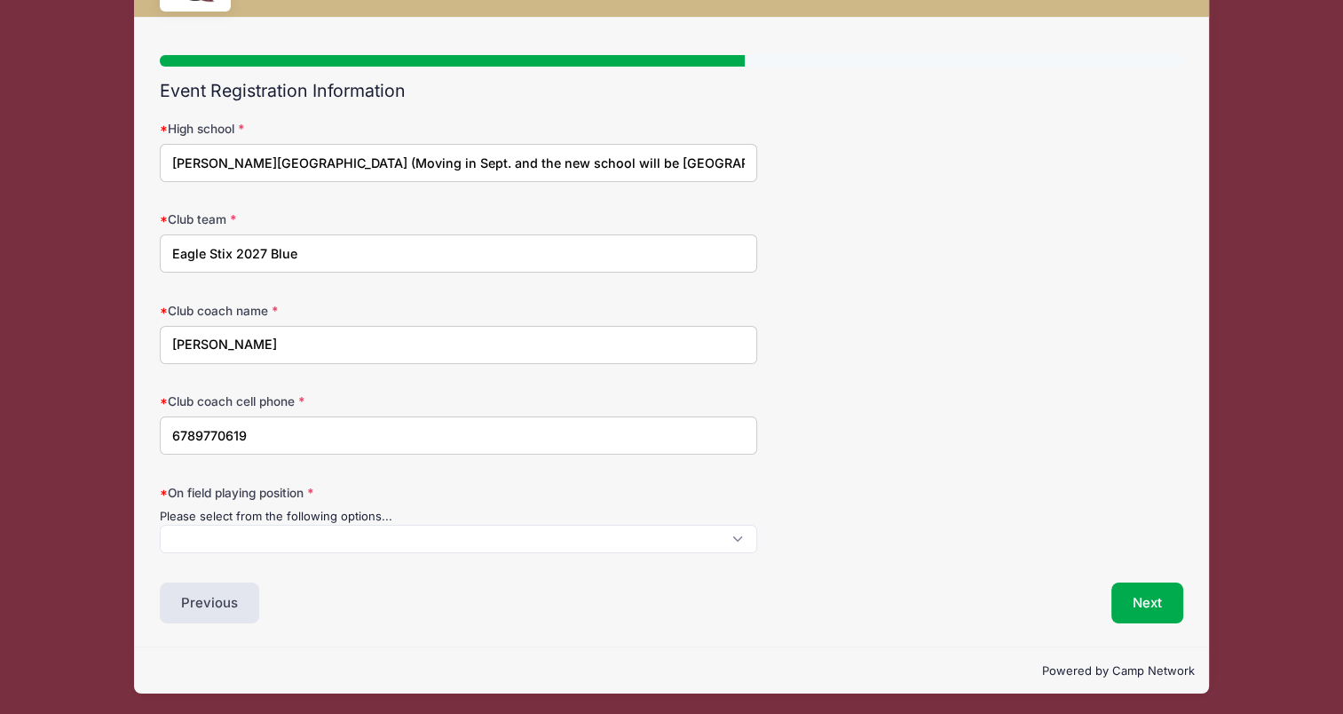
scroll to position [95, 0]
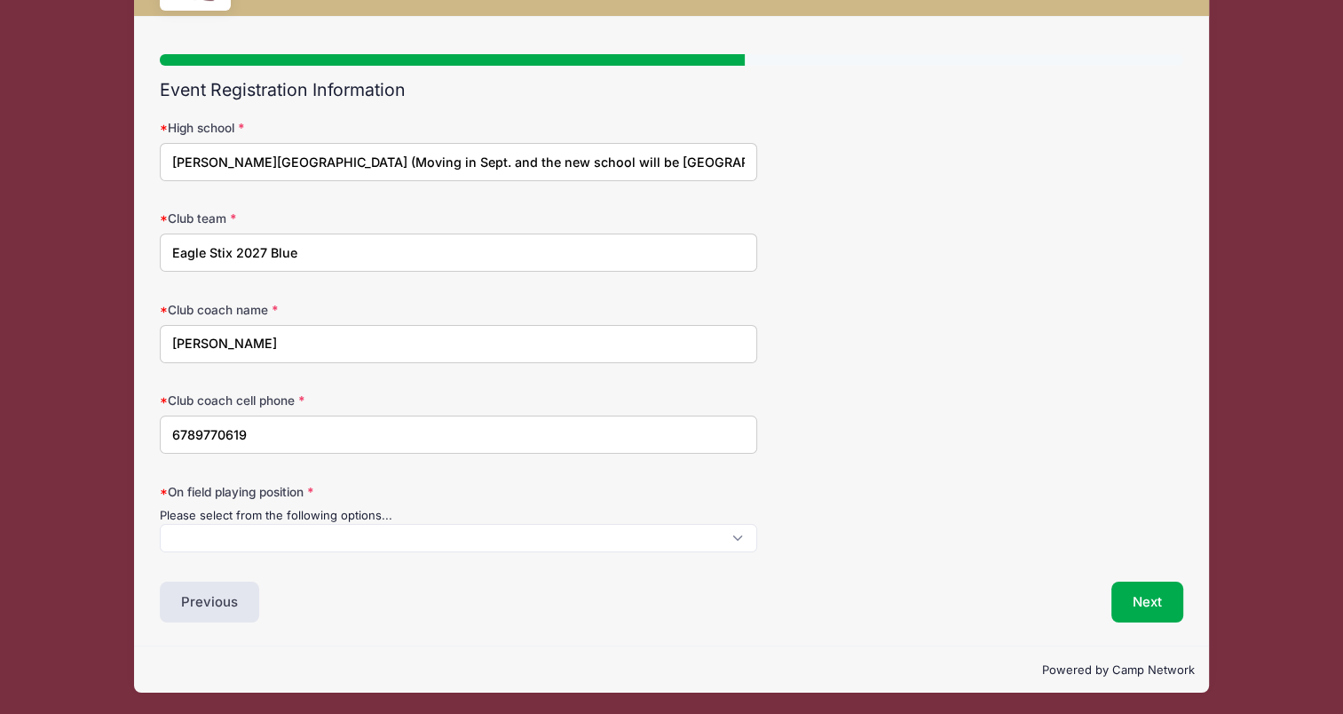
type input "6789770619"
click at [289, 543] on span at bounding box center [458, 538] width 597 height 28
select select "Defense"
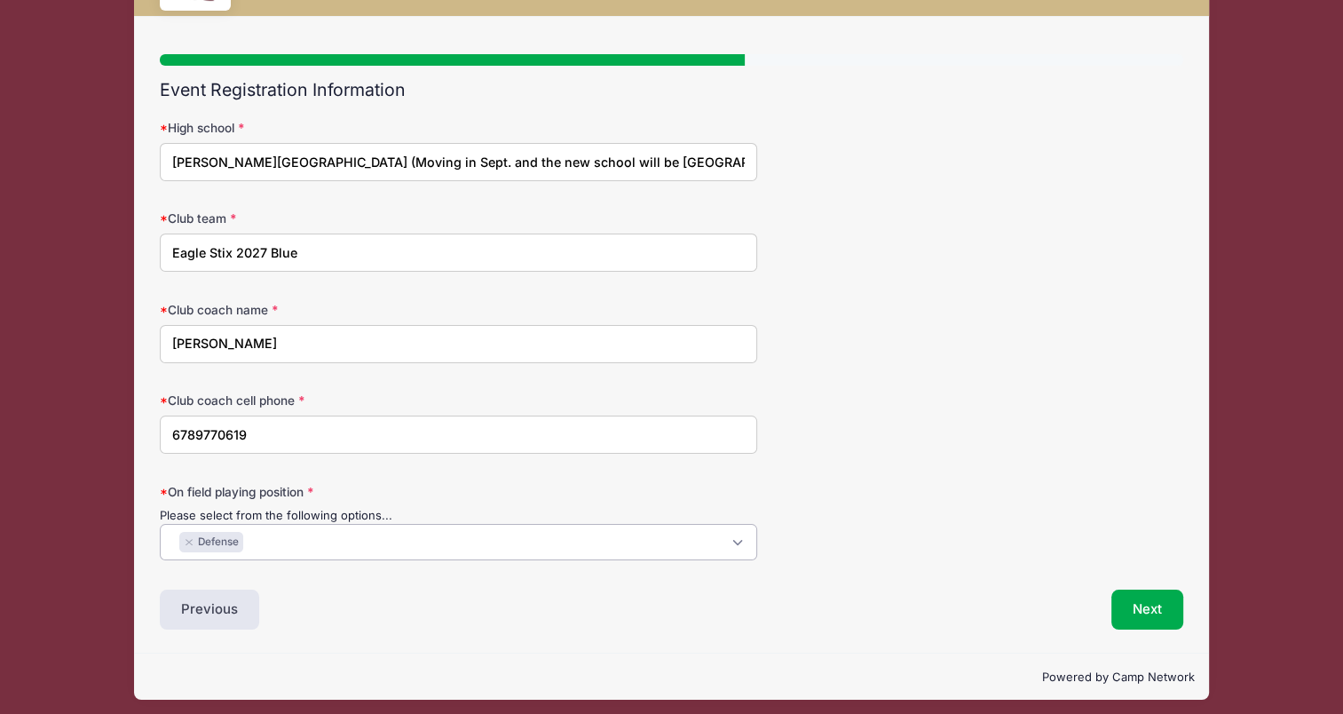
scroll to position [101, 0]
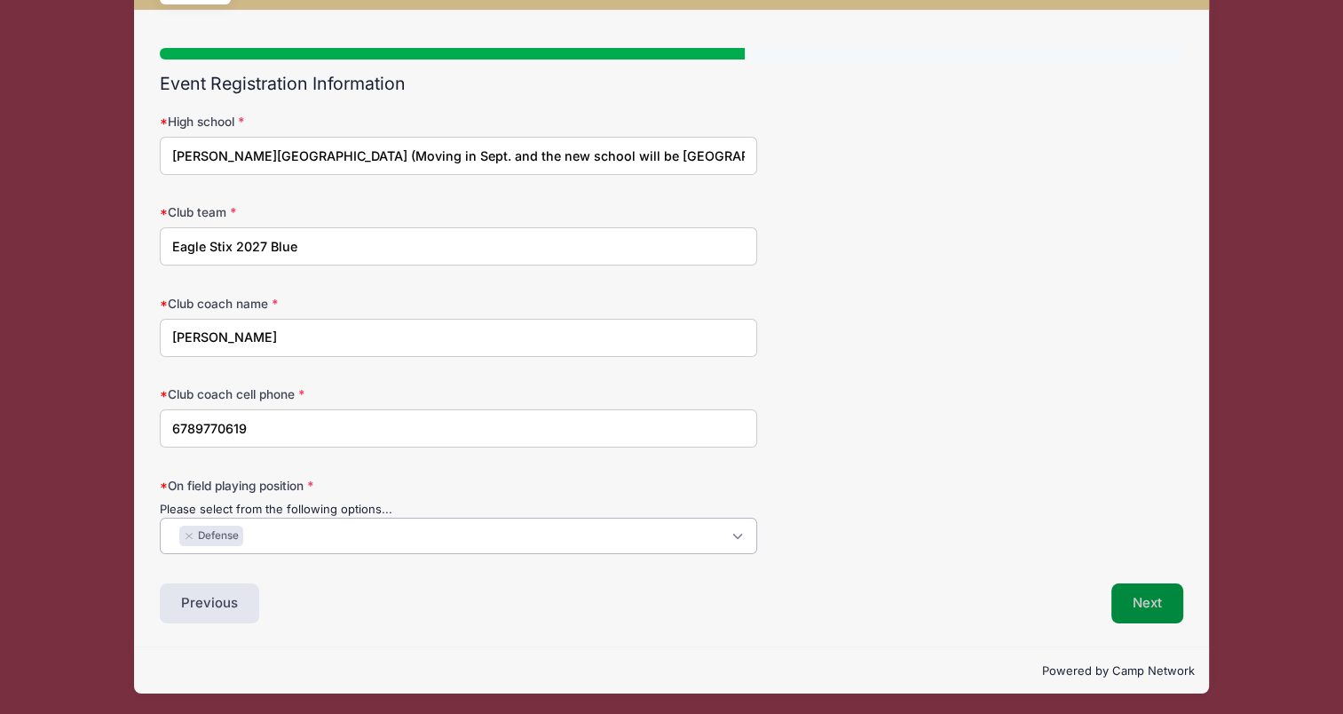
click at [1143, 593] on button "Next" at bounding box center [1148, 603] width 72 height 41
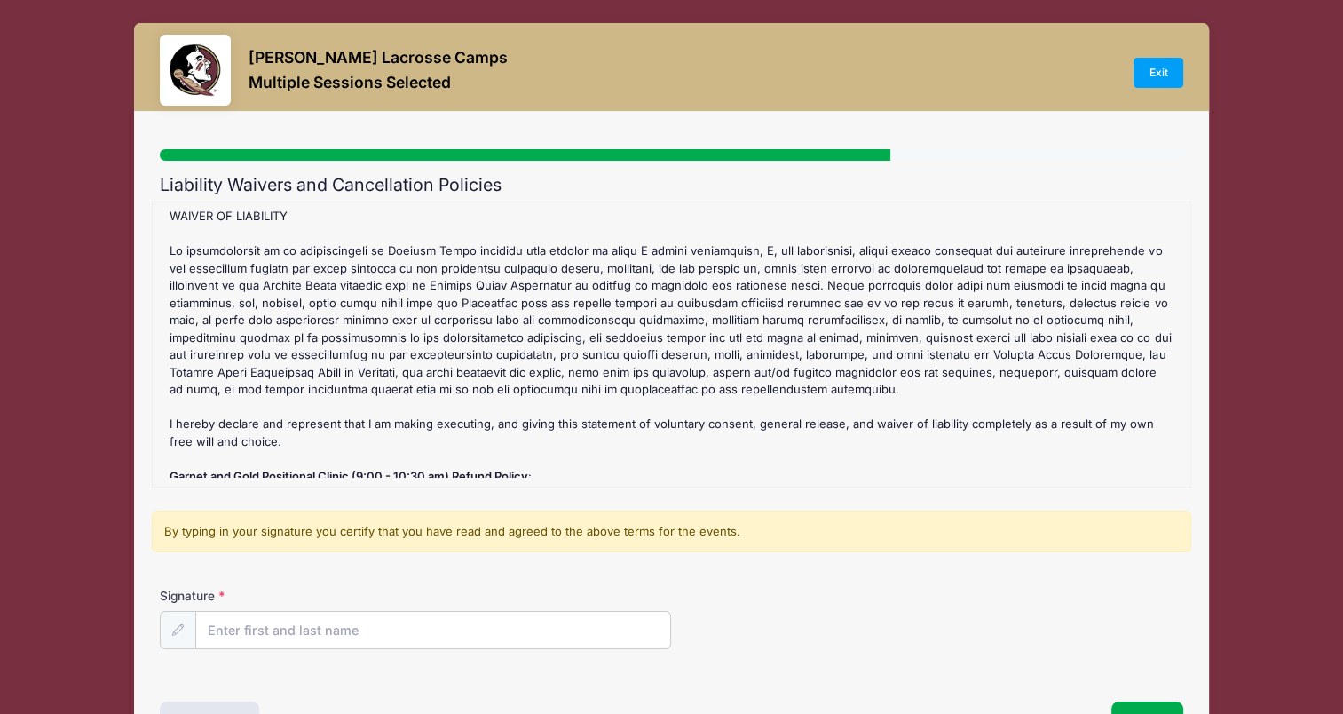
scroll to position [355, 0]
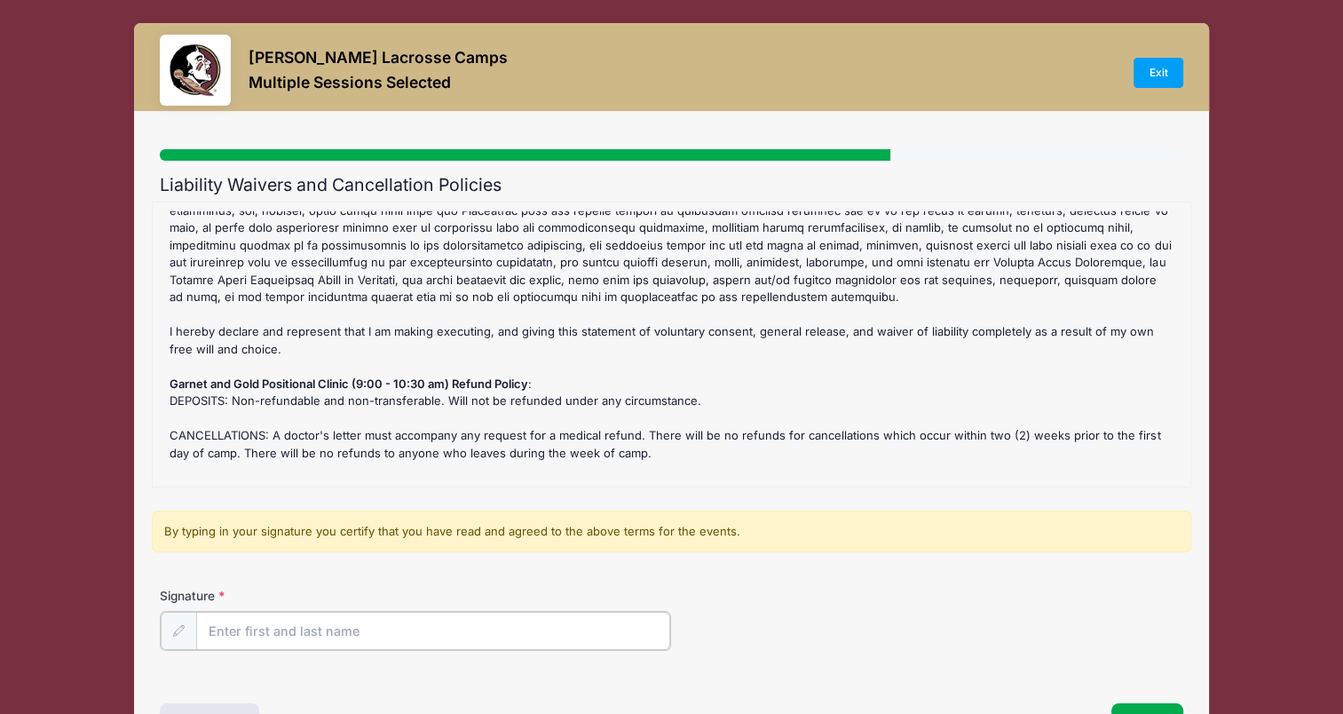
click at [333, 625] on input "Signature" at bounding box center [433, 631] width 474 height 38
type input "Stephanie Dickerson"
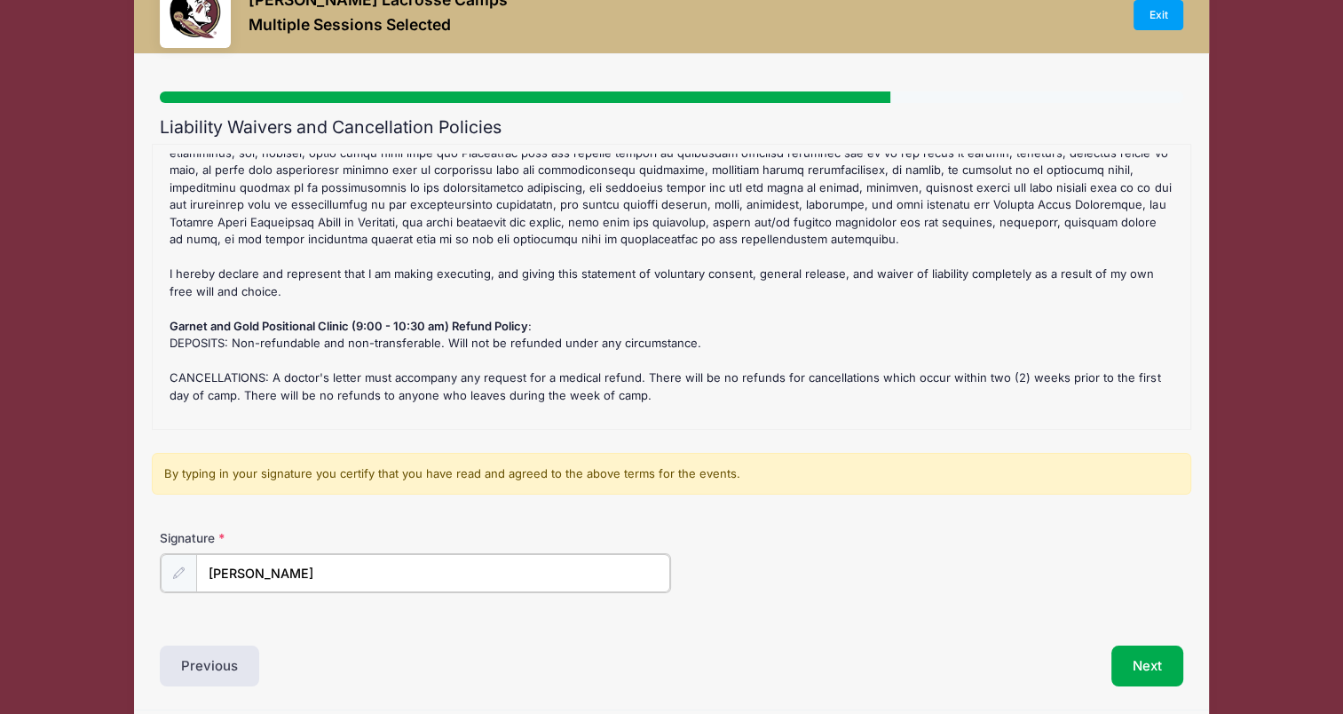
scroll to position [121, 0]
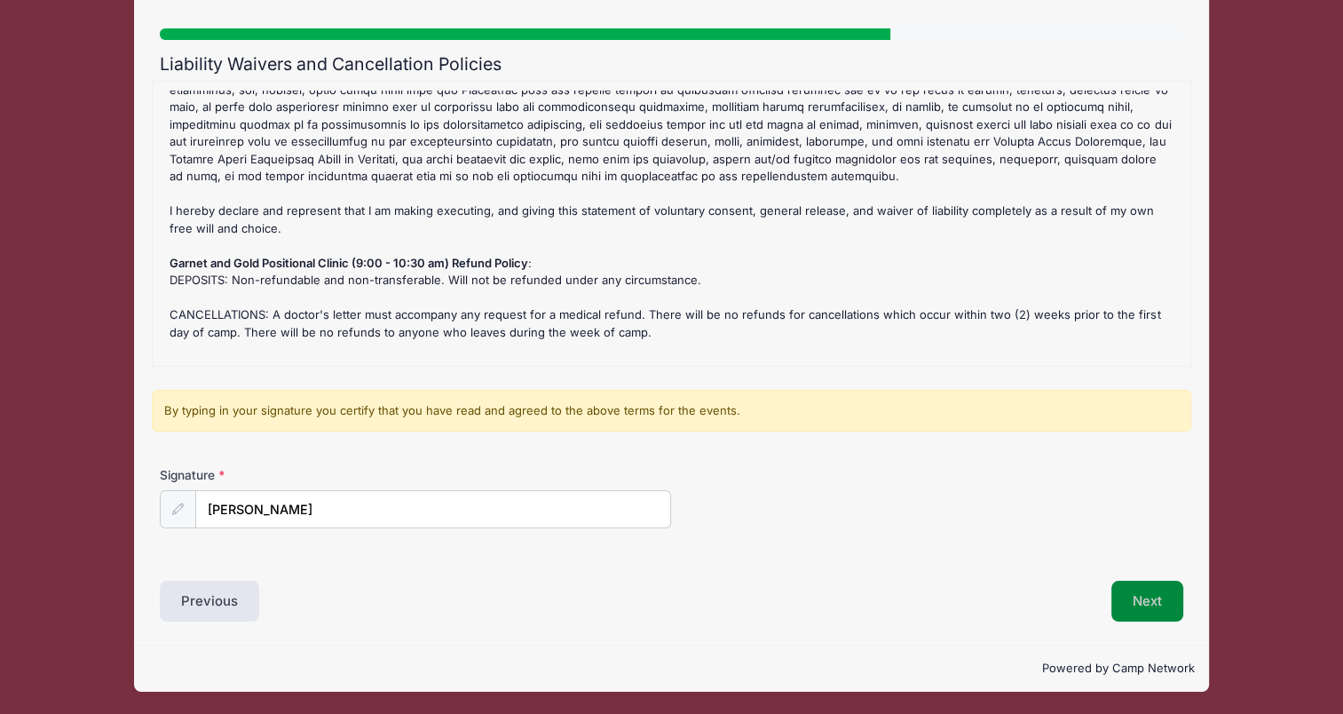
click at [1149, 601] on button "Next" at bounding box center [1148, 601] width 72 height 41
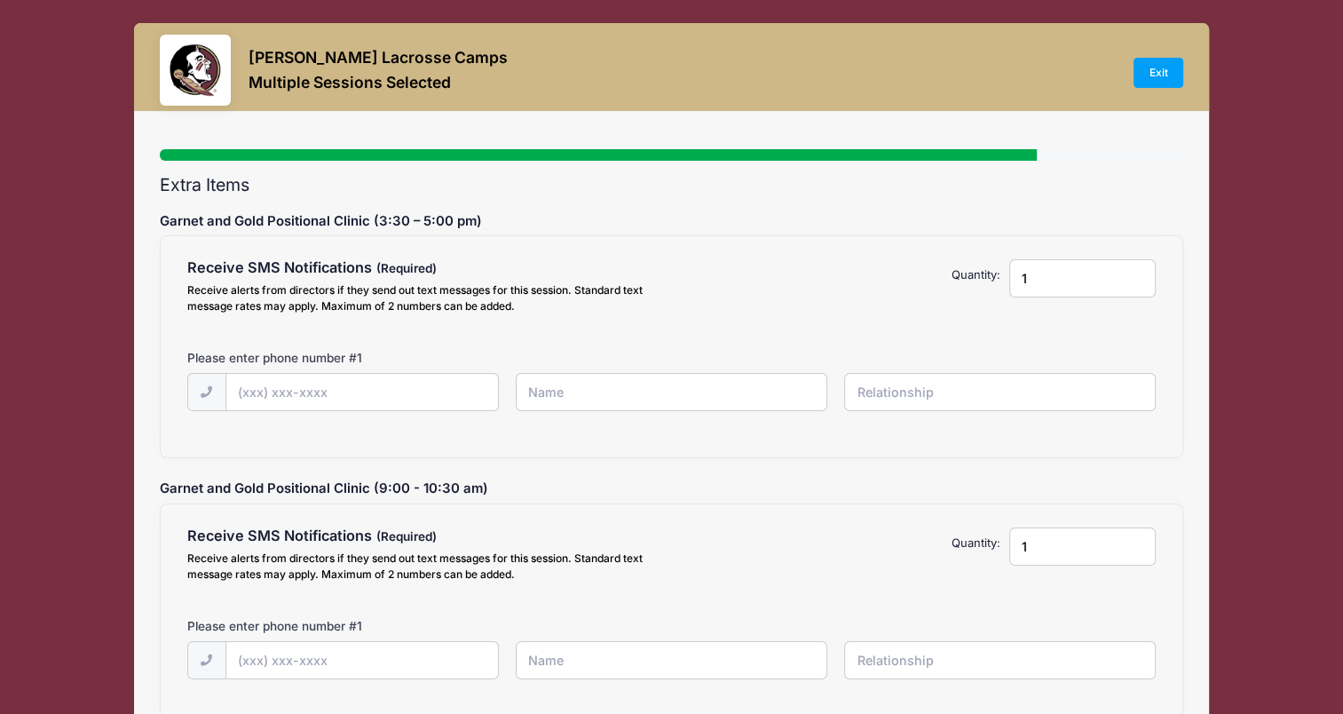
scroll to position [0, 0]
click at [0, 0] on input "text" at bounding box center [0, 0] width 0 height 0
type input "(919) 302-4070"
click at [0, 0] on input "text" at bounding box center [0, 0] width 0 height 0
type input "[PERSON_NAME]"
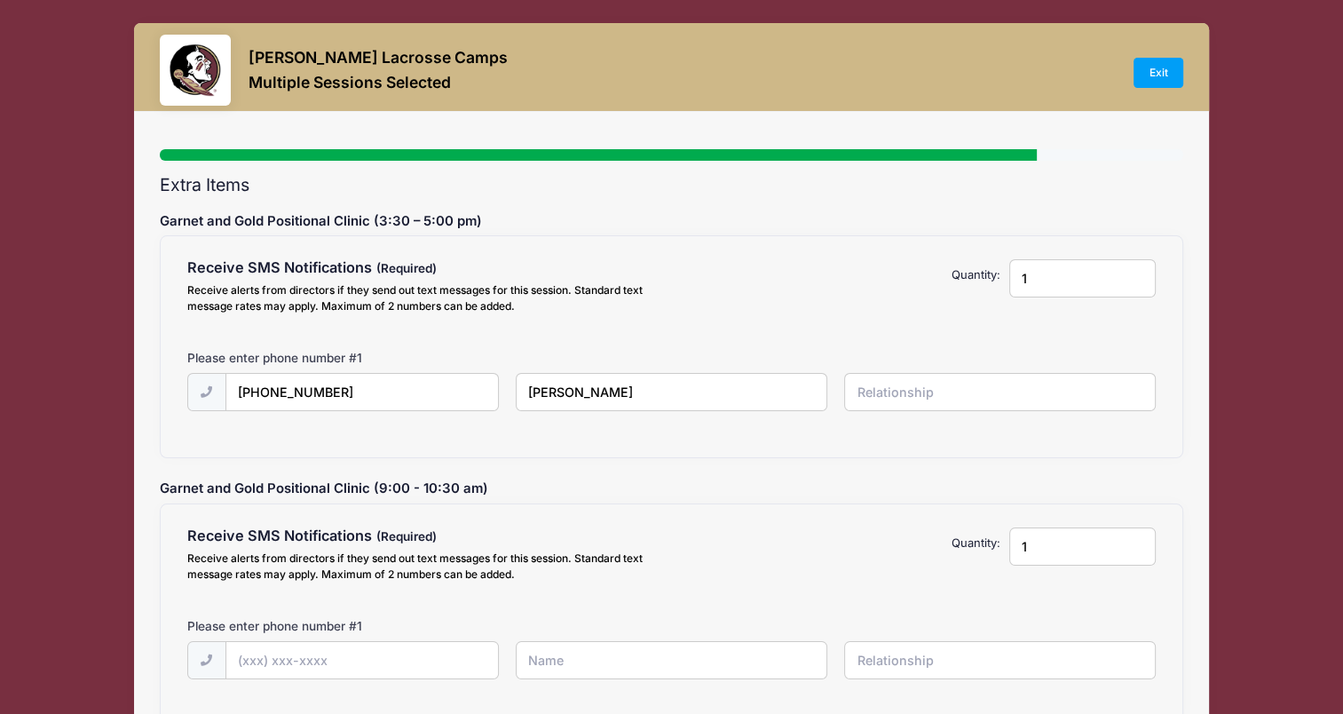
click at [0, 0] on input "text" at bounding box center [0, 0] width 0 height 0
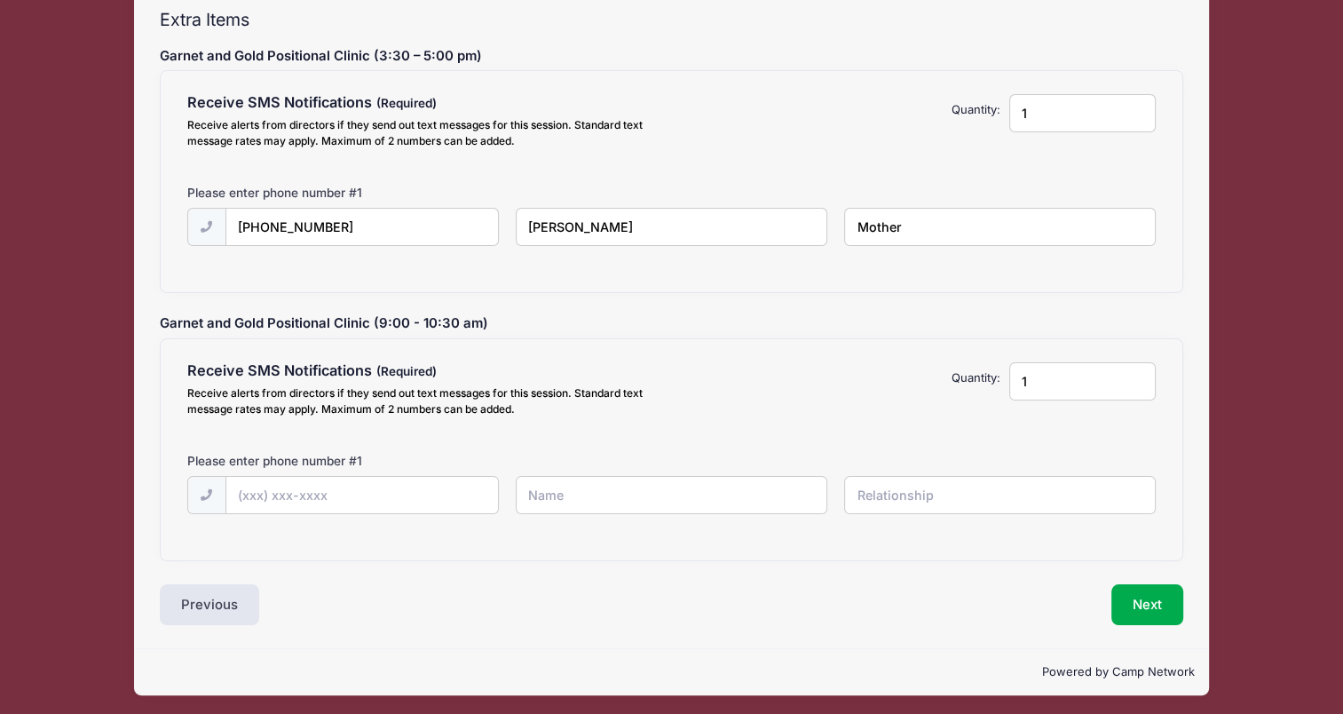
scroll to position [167, 0]
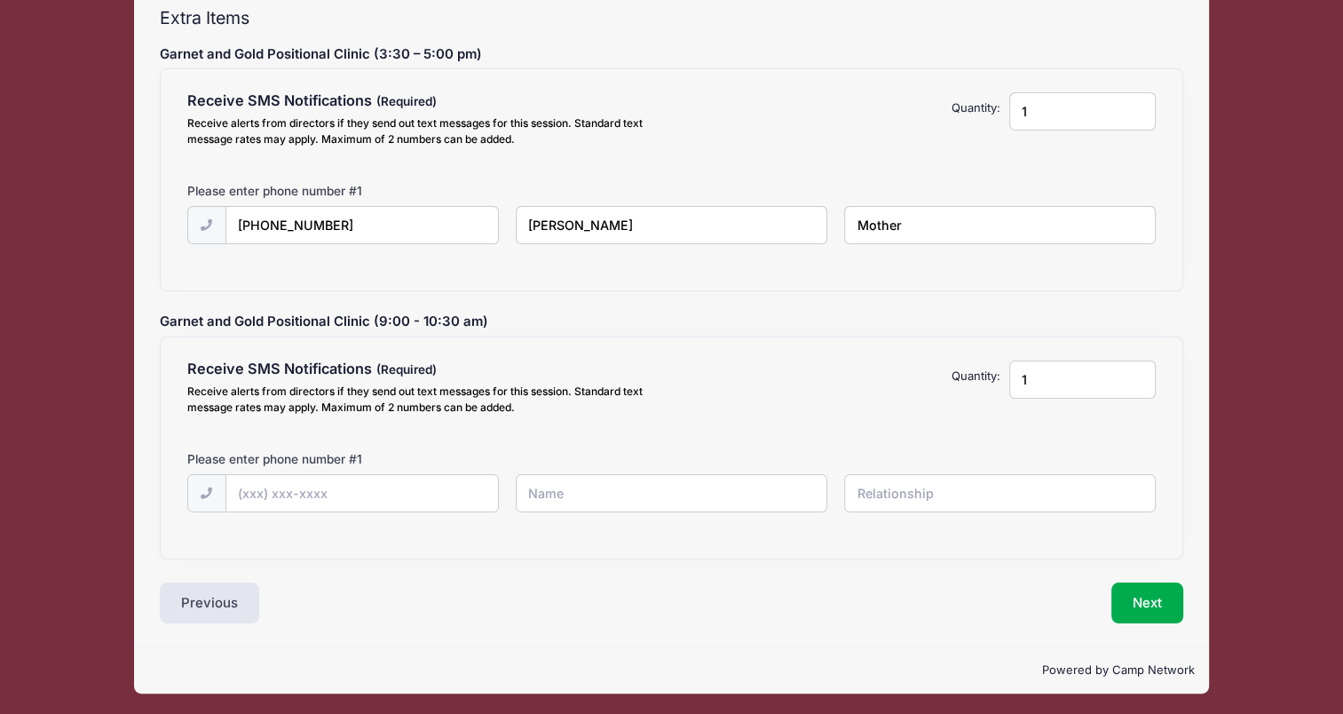
type input "Mother"
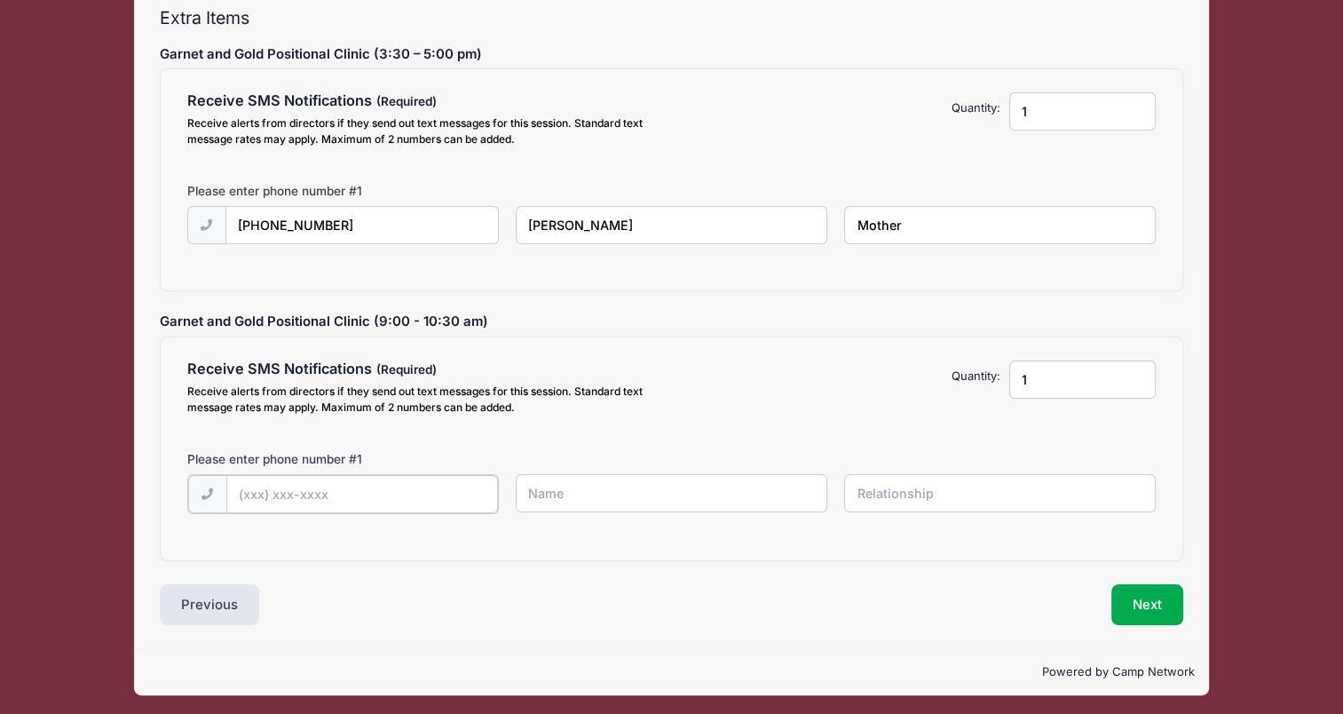
click at [0, 0] on input "text" at bounding box center [0, 0] width 0 height 0
type input "(919) 302-4070"
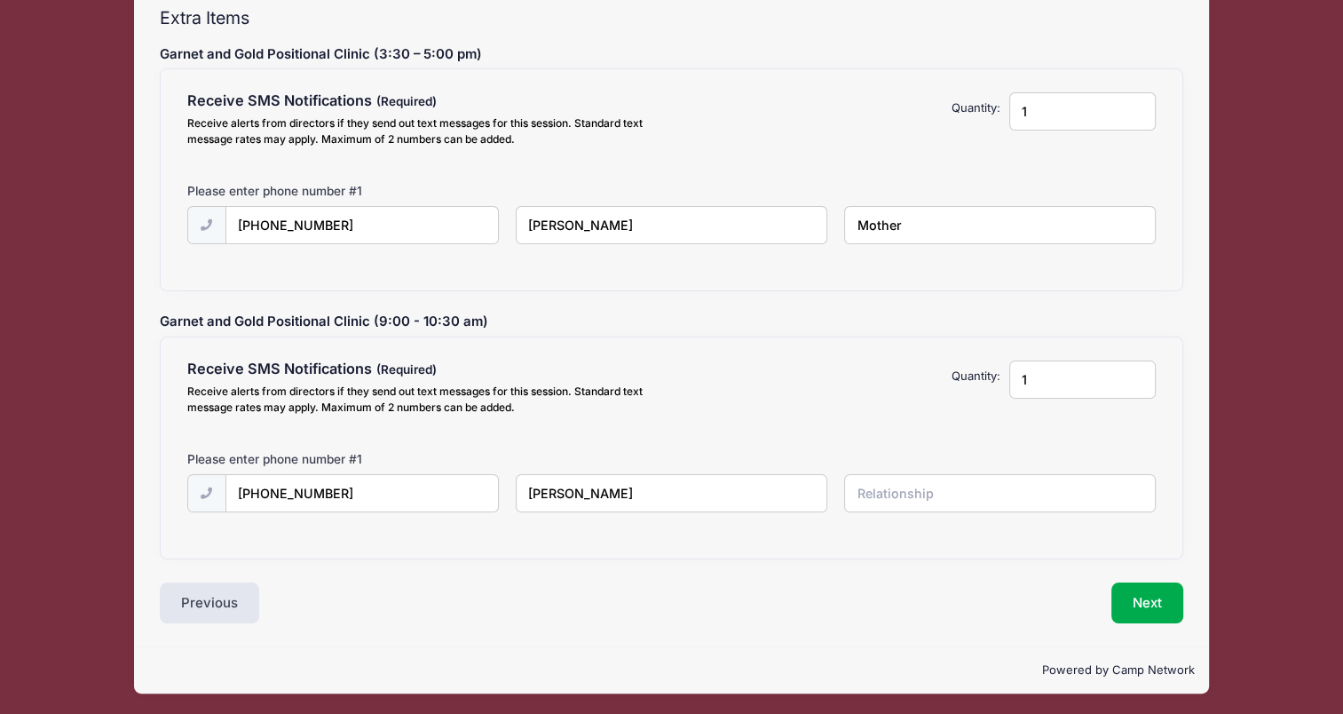
type input "[PERSON_NAME]"
click at [0, 0] on input "[PERSON_NAME]" at bounding box center [0, 0] width 0 height 0
click at [0, 0] on input "text" at bounding box center [0, 0] width 0 height 0
type input "Mother"
click at [1142, 605] on button "Next" at bounding box center [1148, 602] width 72 height 41
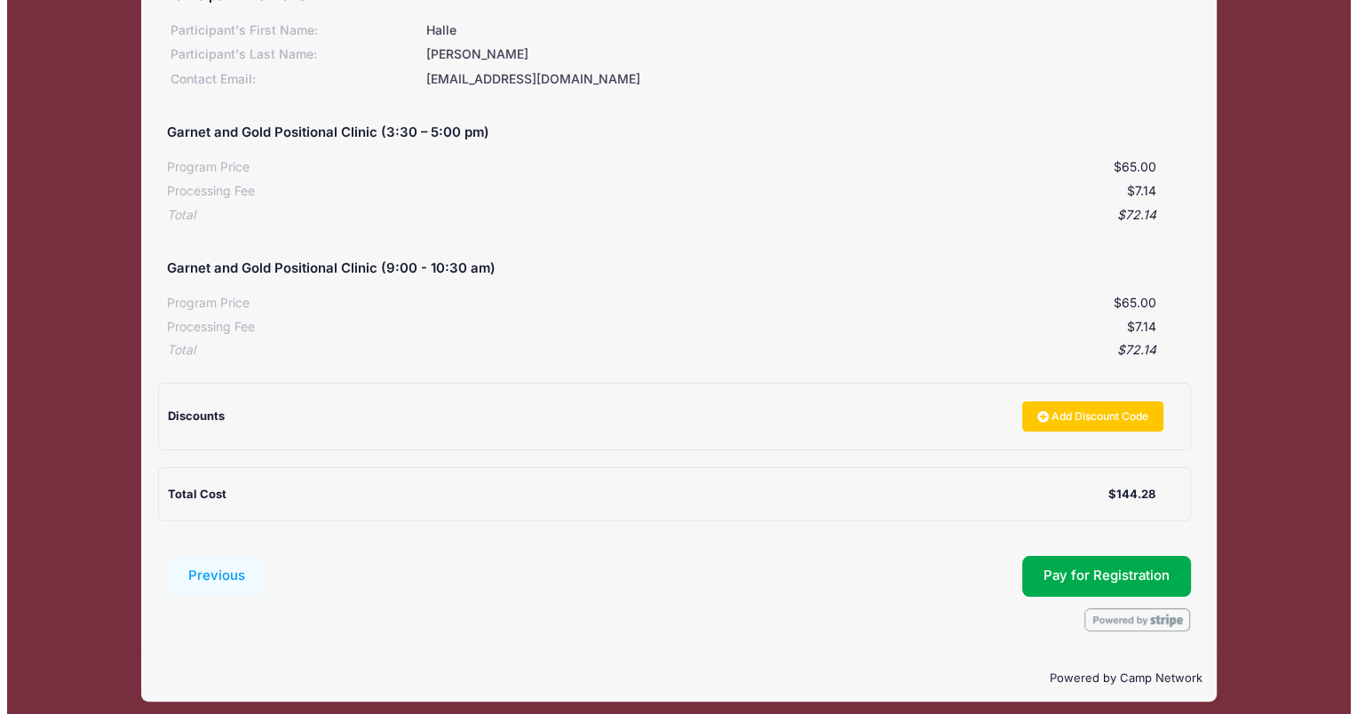
scroll to position [233, 0]
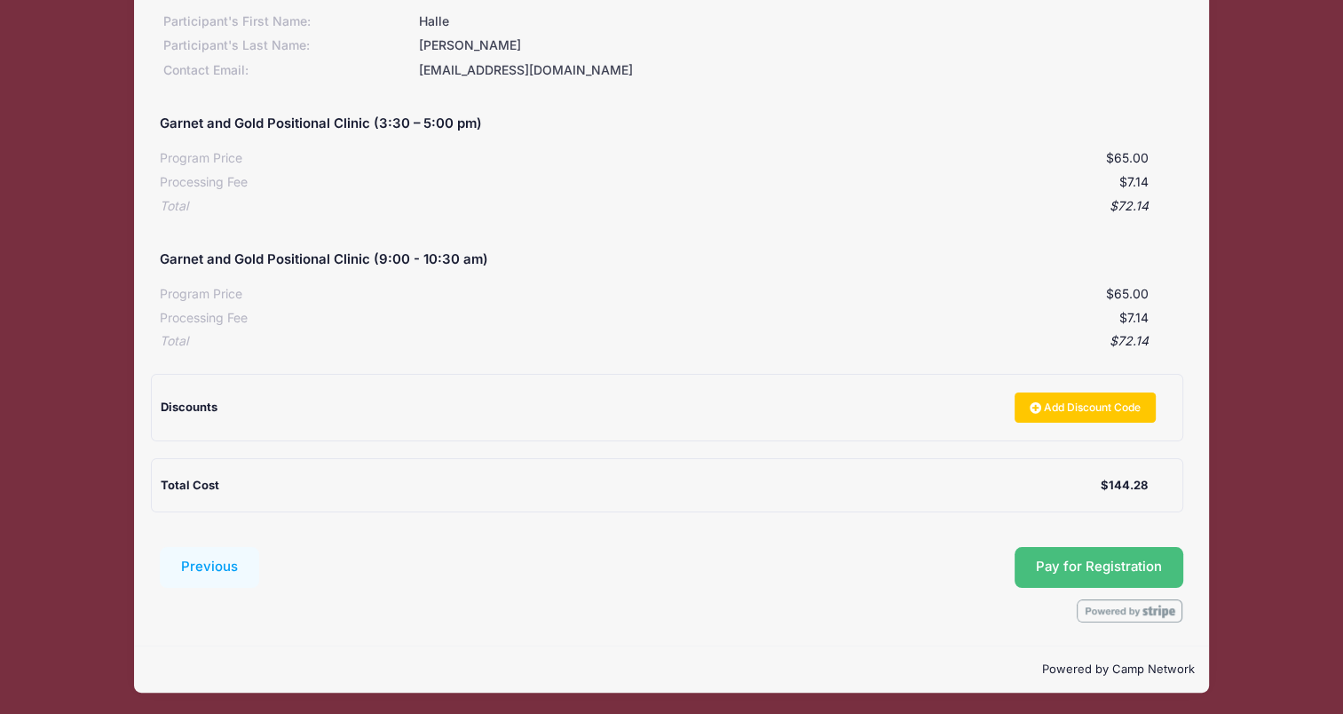
click at [1055, 556] on button "Pay for Registration" at bounding box center [1099, 567] width 169 height 41
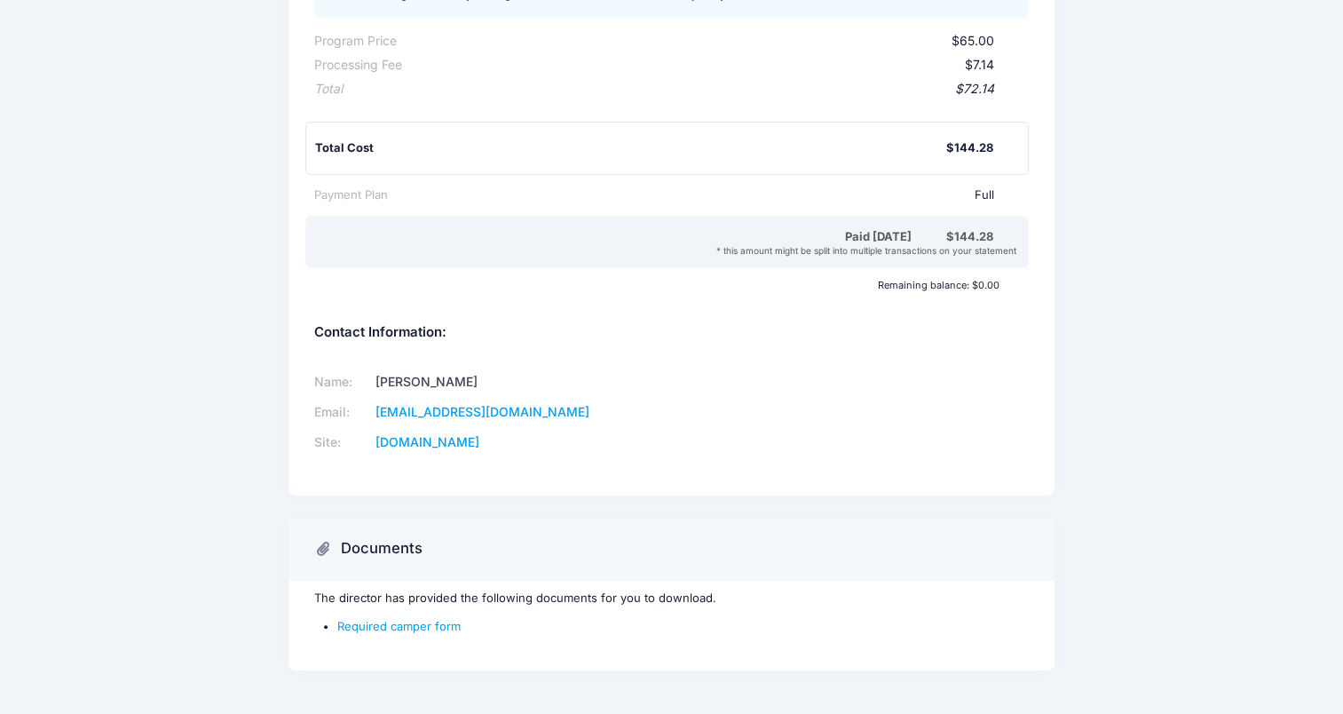
scroll to position [533, 0]
